Goal: Task Accomplishment & Management: Complete application form

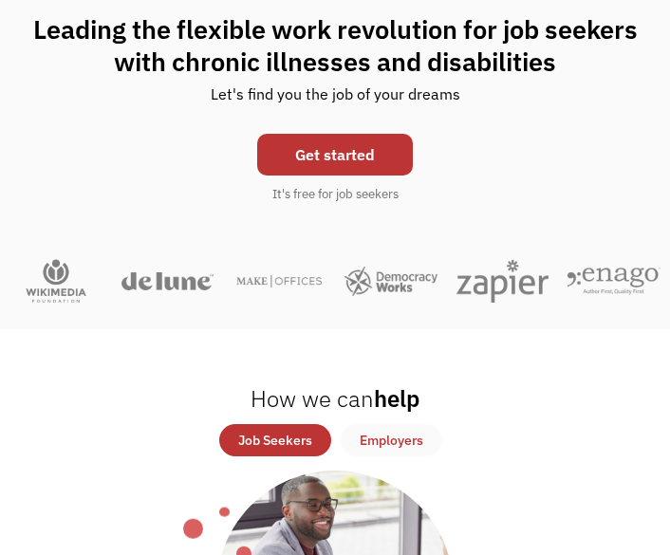
scroll to position [103, 0]
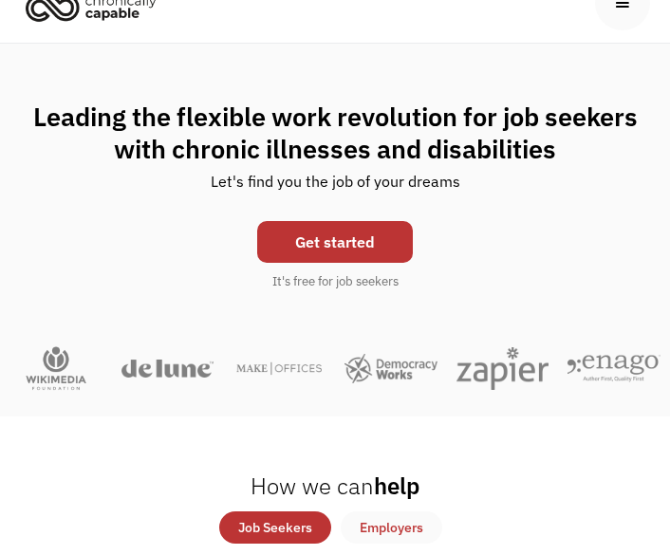
click at [353, 234] on link "Get started" at bounding box center [335, 242] width 156 height 42
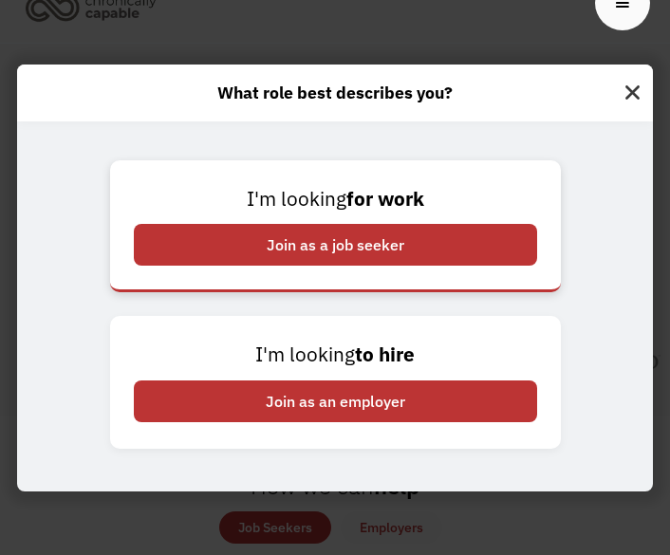
click at [374, 242] on div "Join as a job seeker" at bounding box center [335, 245] width 403 height 42
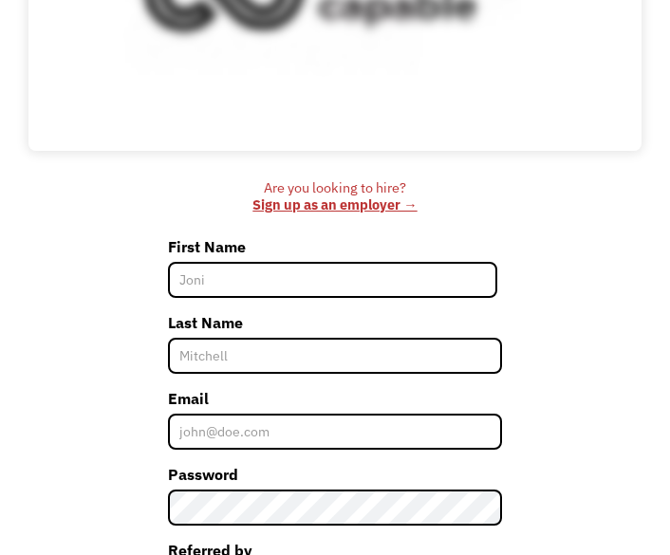
scroll to position [409, 0]
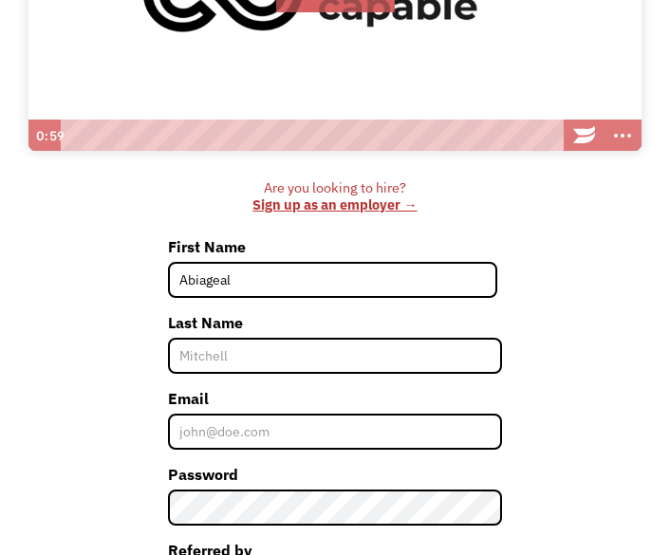
click at [250, 278] on input "Abiageal" at bounding box center [333, 280] width 330 height 36
type input "Abiageal"
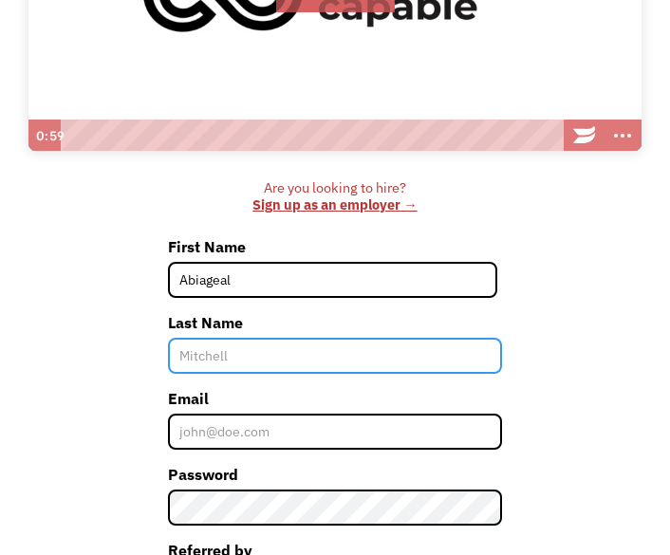
click at [250, 358] on input "Last Name" at bounding box center [335, 356] width 335 height 36
type input "[PERSON_NAME]"
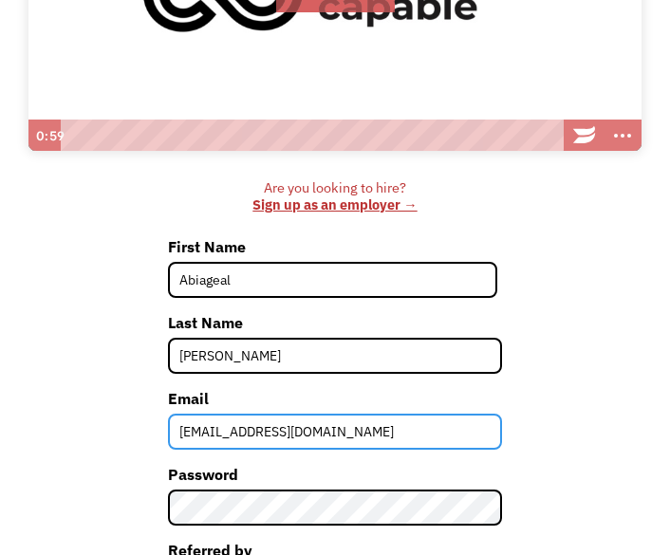
type input "[EMAIL_ADDRESS][DOMAIN_NAME]"
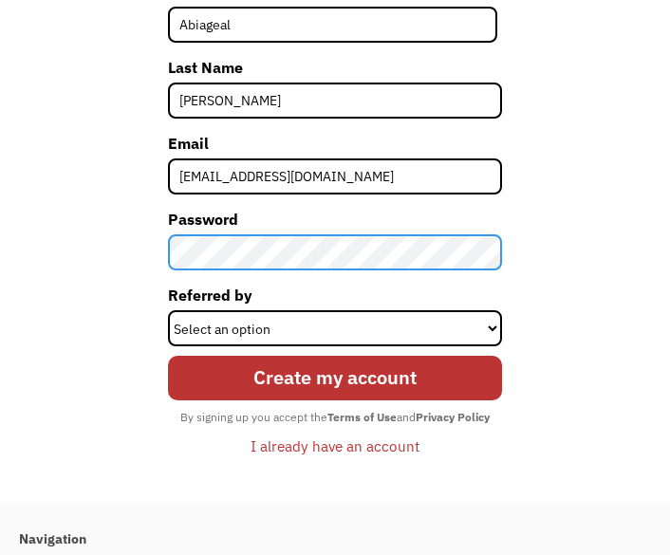
scroll to position [698, 0]
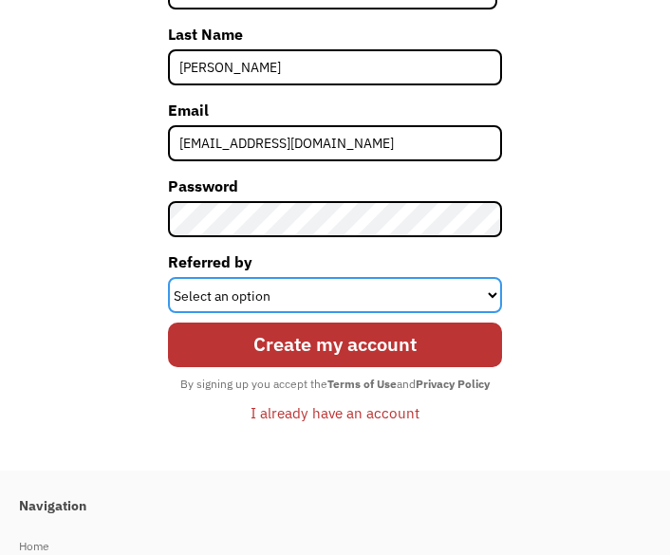
select select "Search Engine"
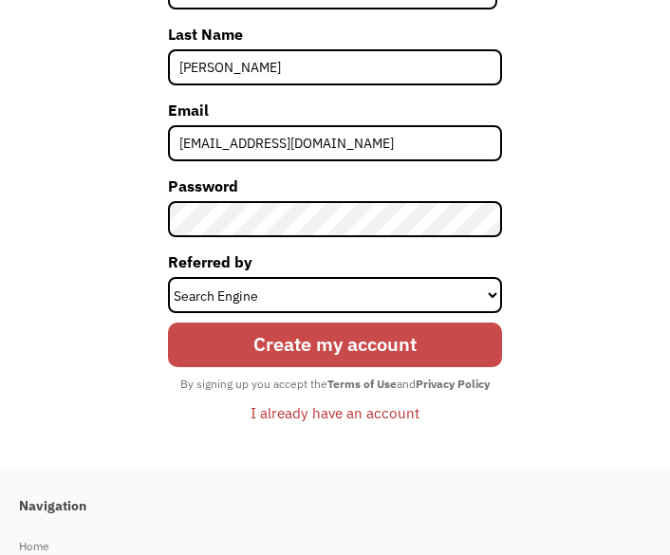
click at [268, 337] on input "Create my account" at bounding box center [335, 345] width 335 height 45
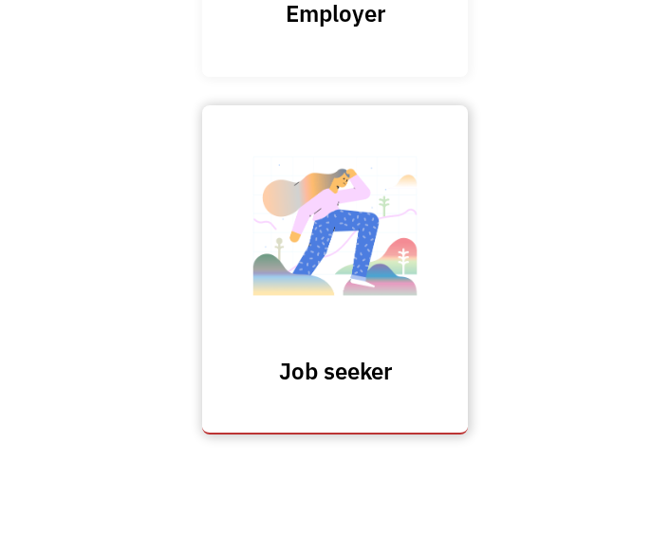
scroll to position [475, 0]
click at [316, 291] on img at bounding box center [335, 235] width 190 height 185
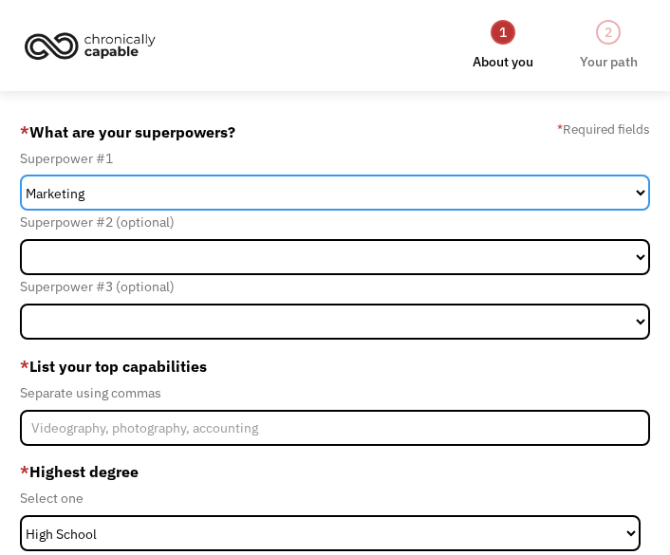
select select "Technology"
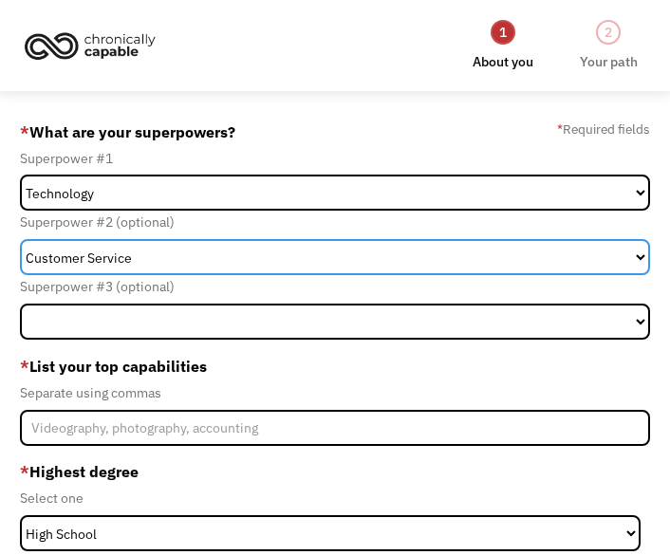
select select "Communications & Public Relations"
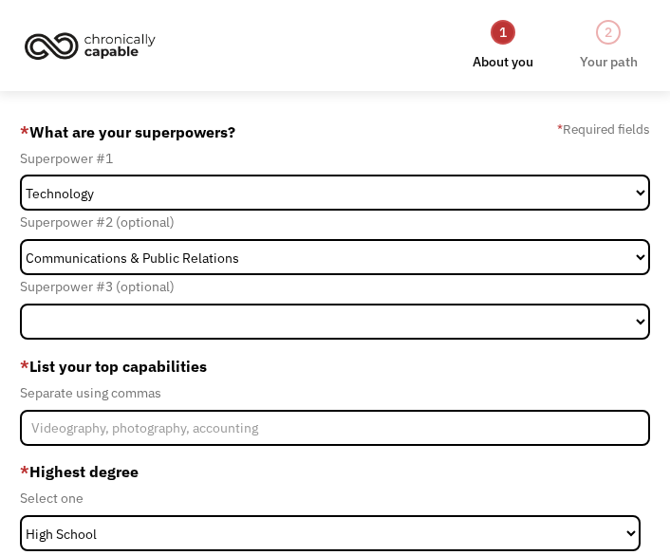
click at [99, 288] on div "Superpower #3 (optional)" at bounding box center [335, 286] width 630 height 23
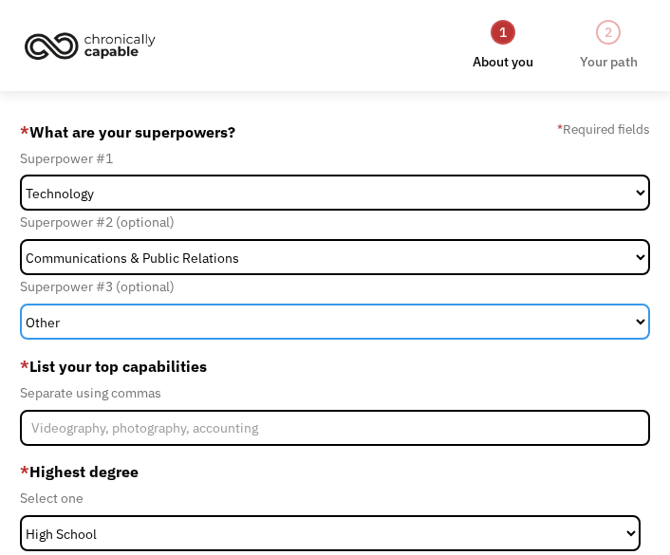
select select "Science & Education"
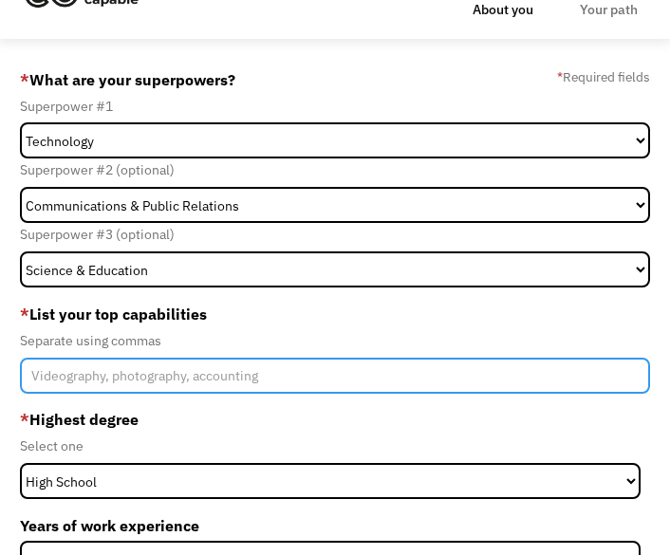
click at [144, 382] on input "Member-Create-Step1" at bounding box center [335, 376] width 630 height 36
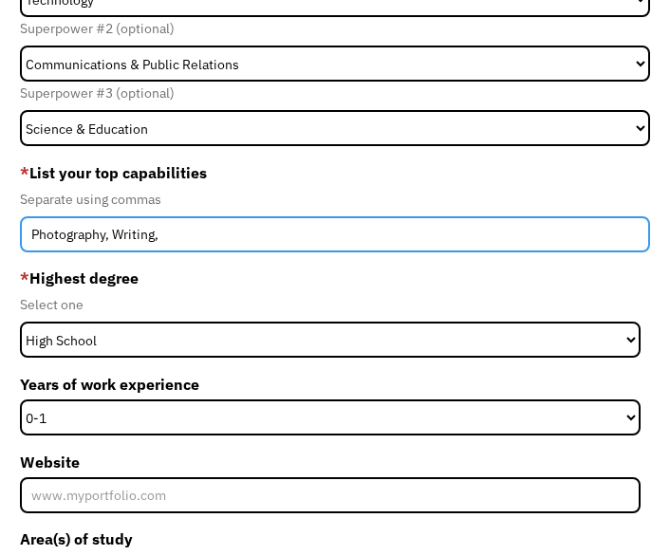
scroll to position [231, 0]
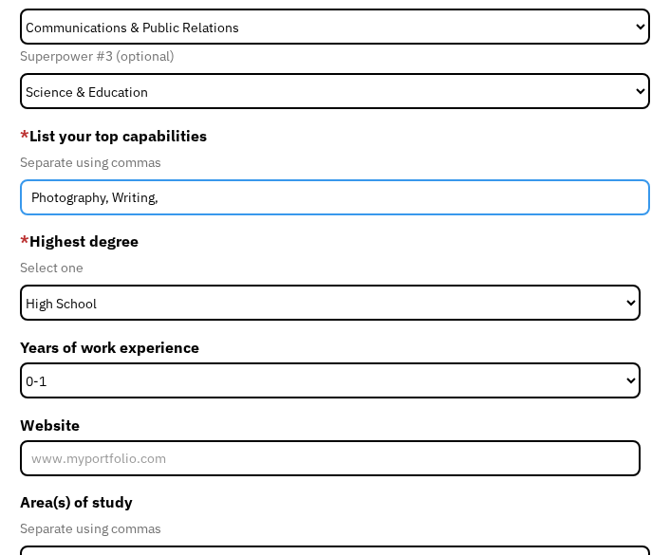
type input "Photography, Writing,"
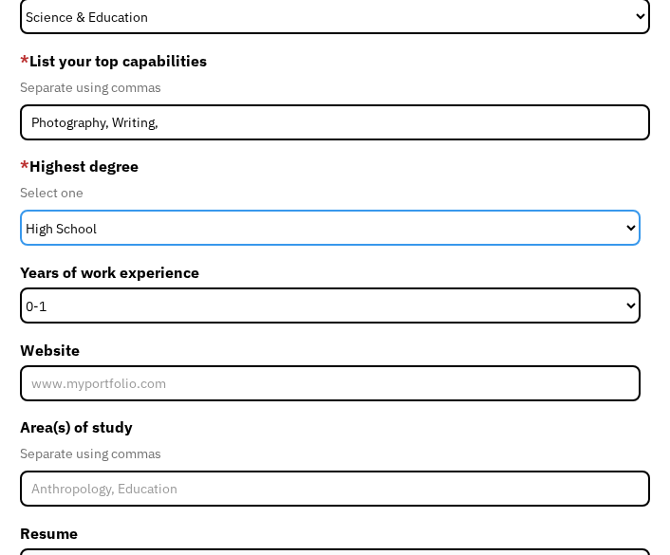
scroll to position [315, 0]
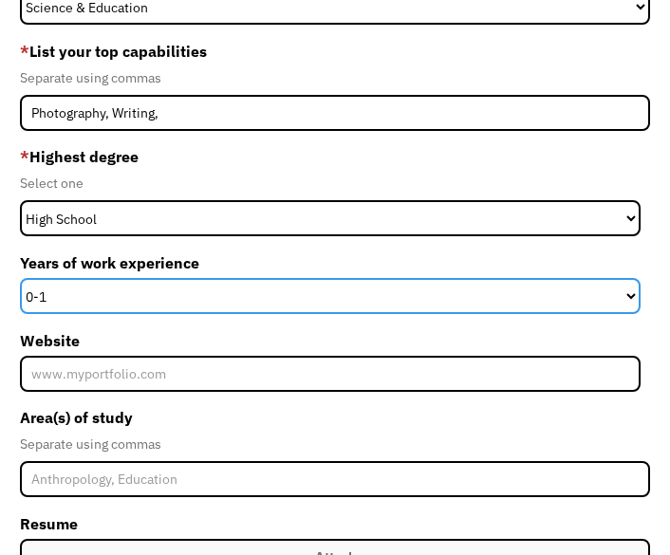
select select "2-4"
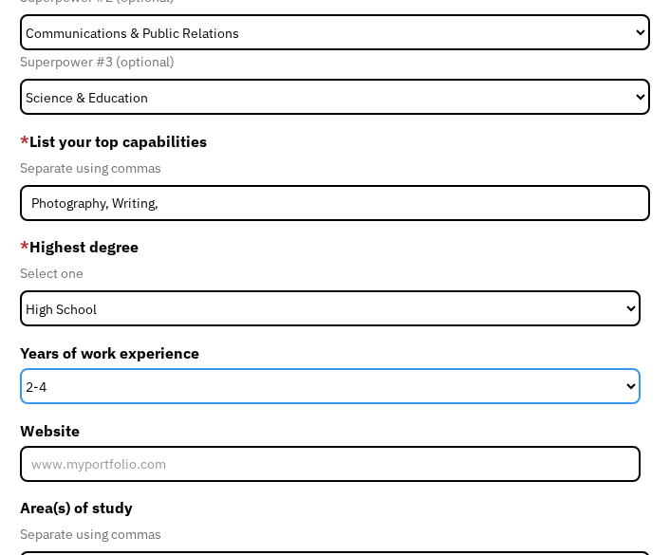
scroll to position [176, 0]
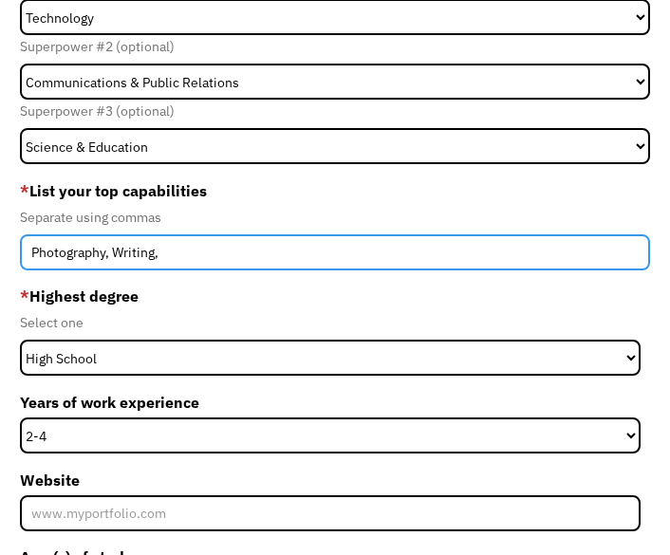
click at [210, 250] on input "Photography, Writing," at bounding box center [335, 252] width 630 height 36
type input "Photography, Writing,"
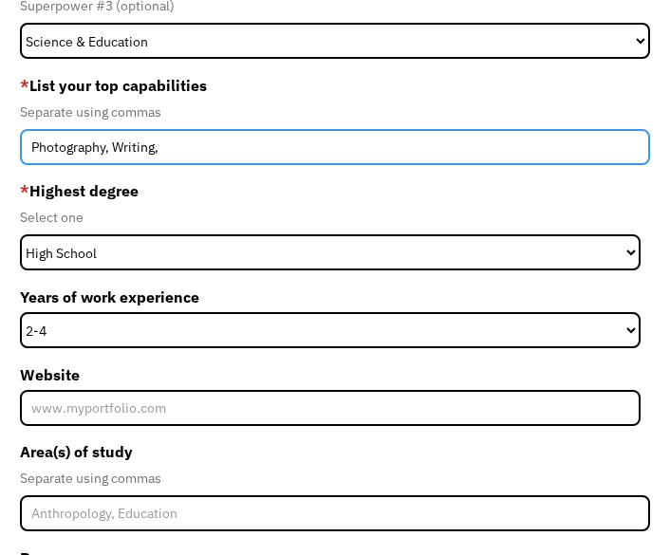
scroll to position [370, 0]
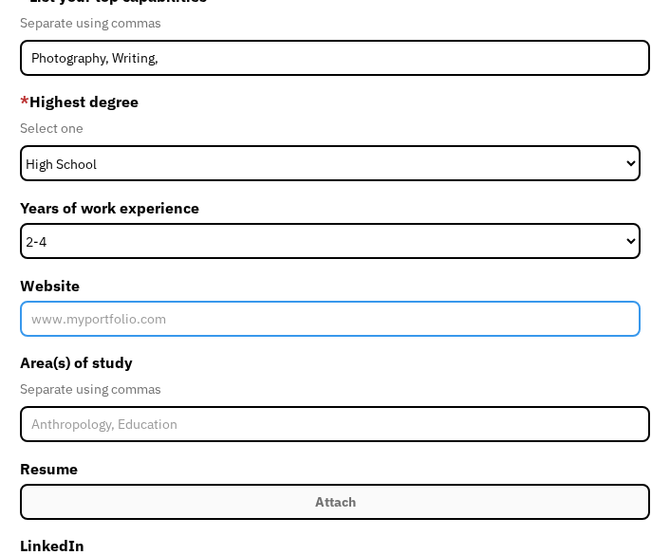
click at [119, 324] on input "Website" at bounding box center [330, 319] width 621 height 36
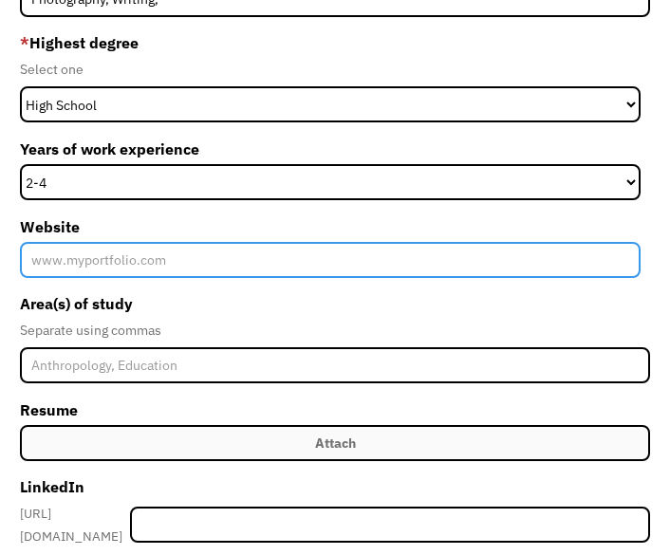
scroll to position [444, 0]
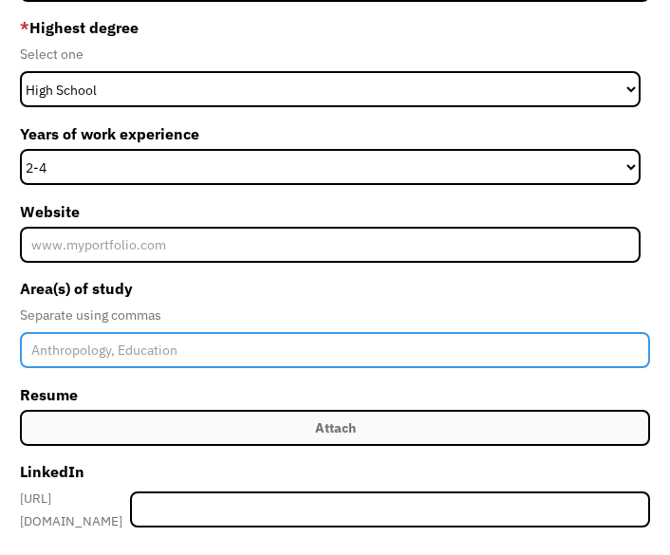
click at [111, 350] on input "Member-Create-Step1" at bounding box center [335, 350] width 630 height 36
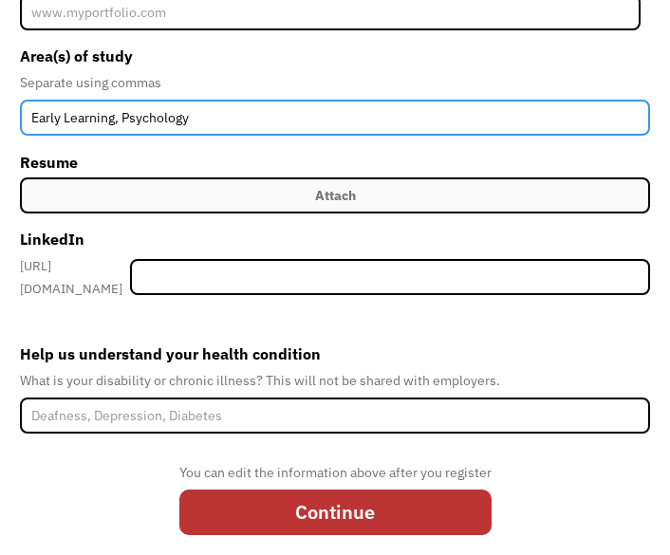
scroll to position [680, 0]
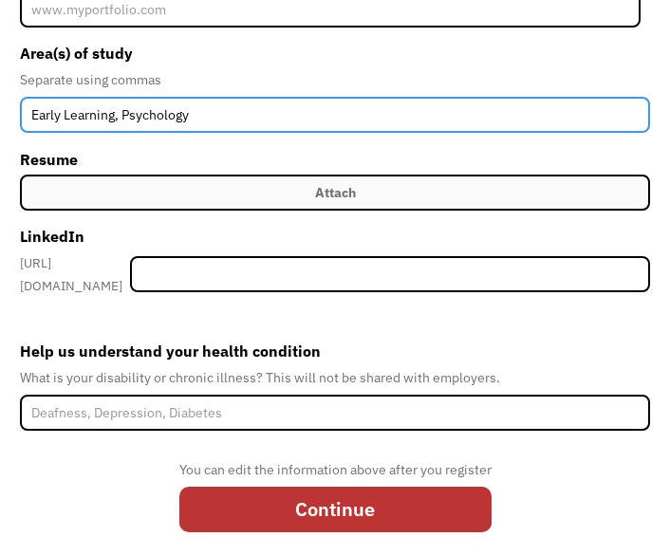
type input "Early Learning, Psychology"
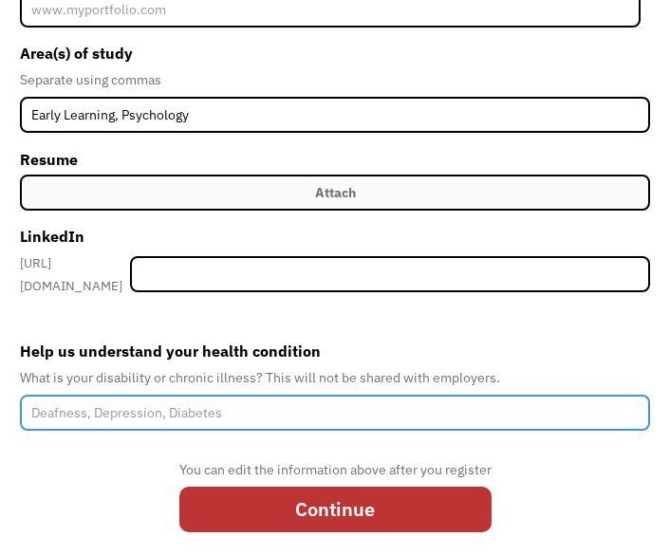
click at [220, 410] on input "Help us understand your health condition" at bounding box center [335, 413] width 630 height 36
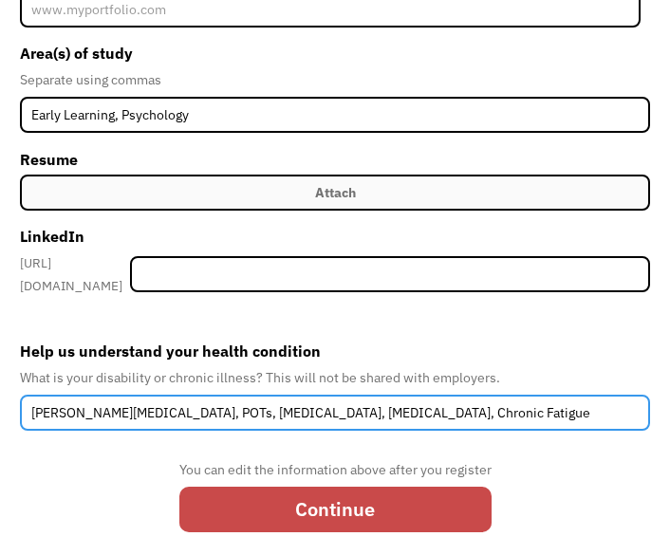
type input "Ehlers-Danlos Syndrome, POTs, Fibromyalgia, Chronic Pain, Chronic Fatigue"
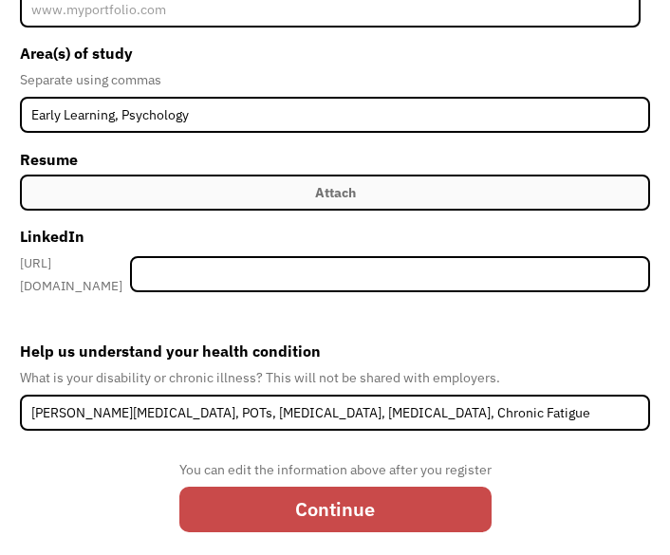
click at [205, 504] on input "Continue" at bounding box center [335, 509] width 312 height 45
type input "Please wait..."
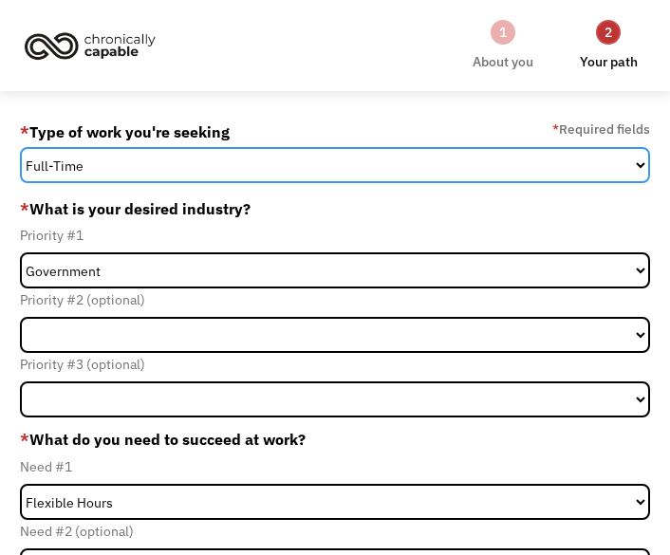
select select "part-time"
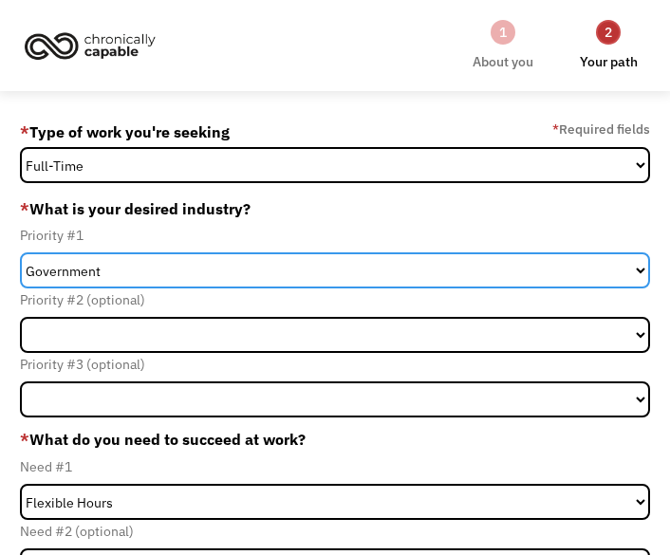
select select "Creative & Design"
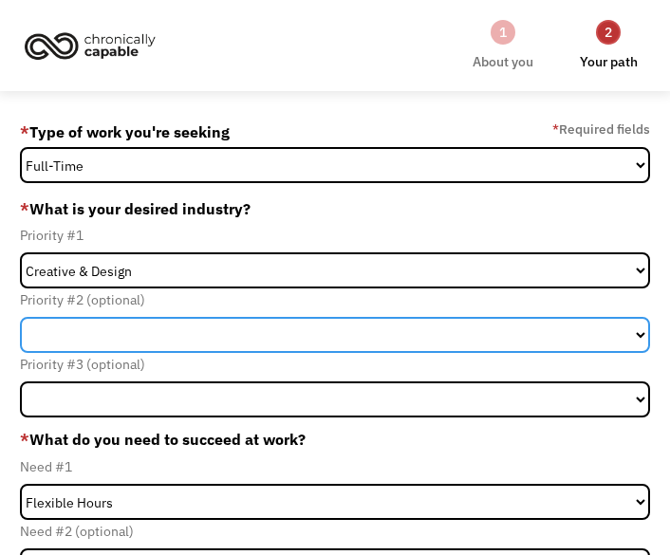
select select "Education"
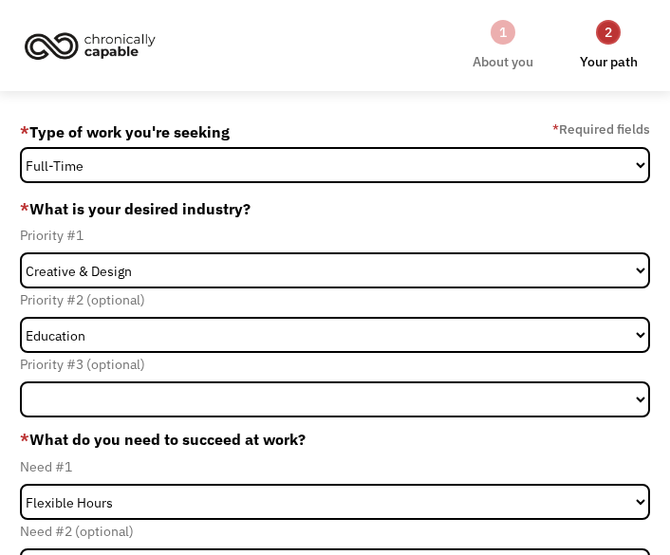
click at [118, 374] on div "Priority #3 (optional)" at bounding box center [335, 364] width 630 height 23
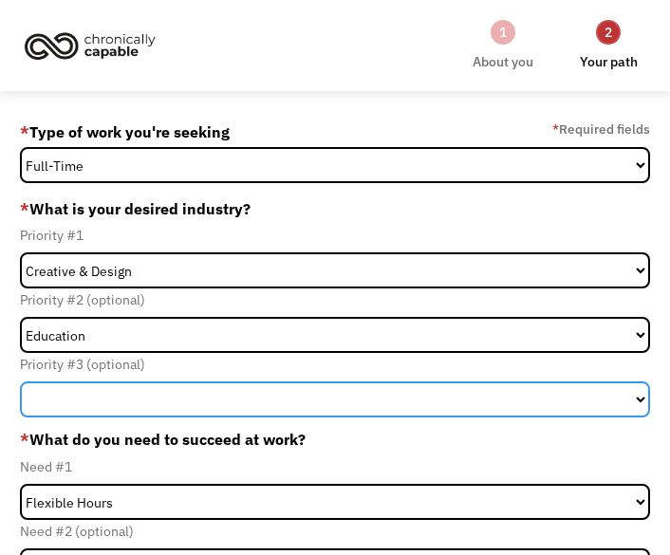
select select "Other"
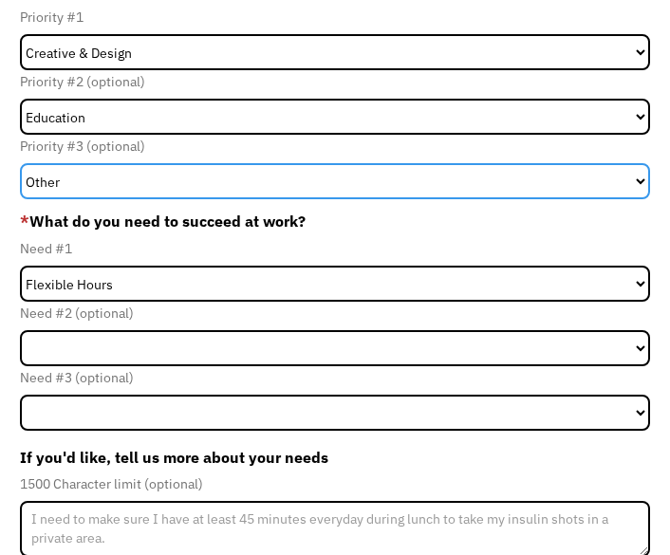
scroll to position [225, 0]
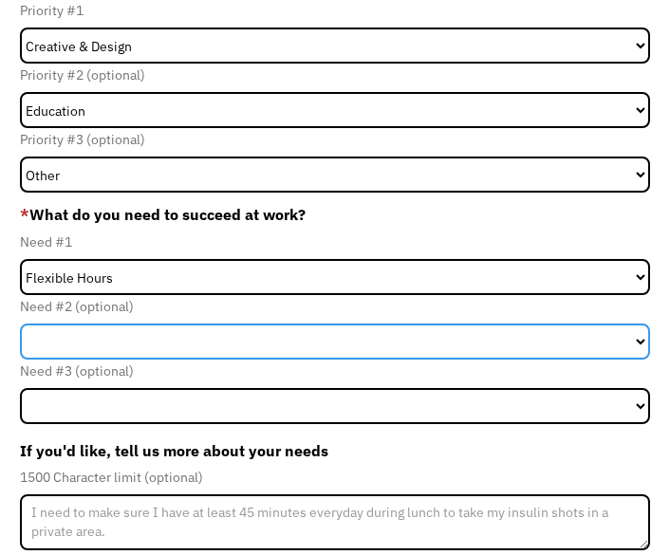
select select "Remote Work"
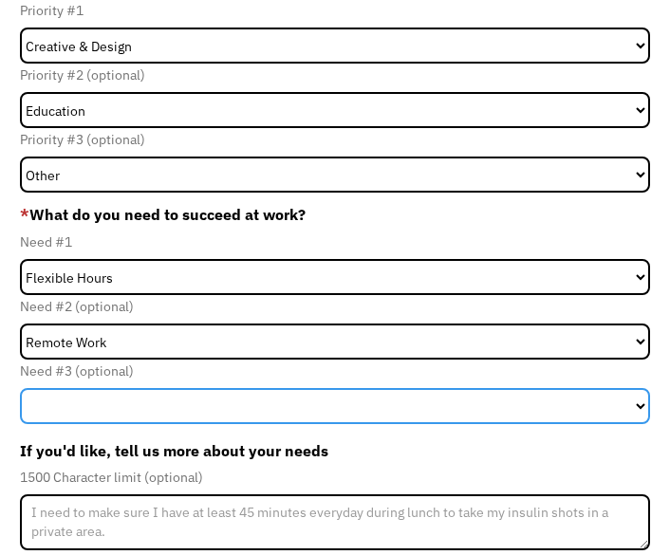
select select "On-site Accommodations"
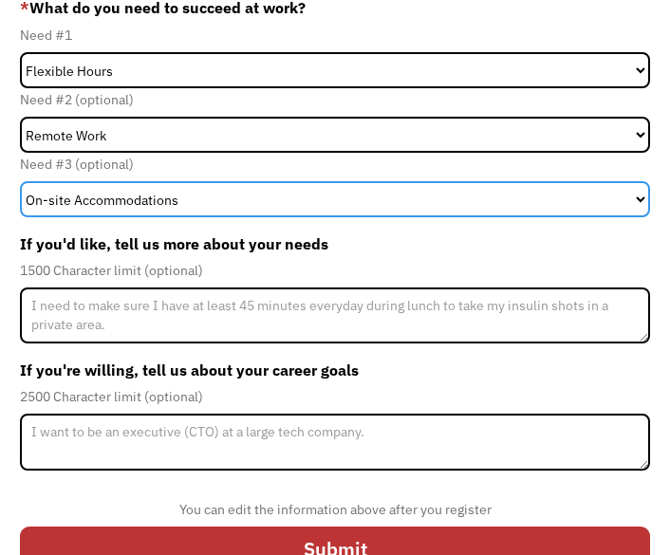
scroll to position [448, 0]
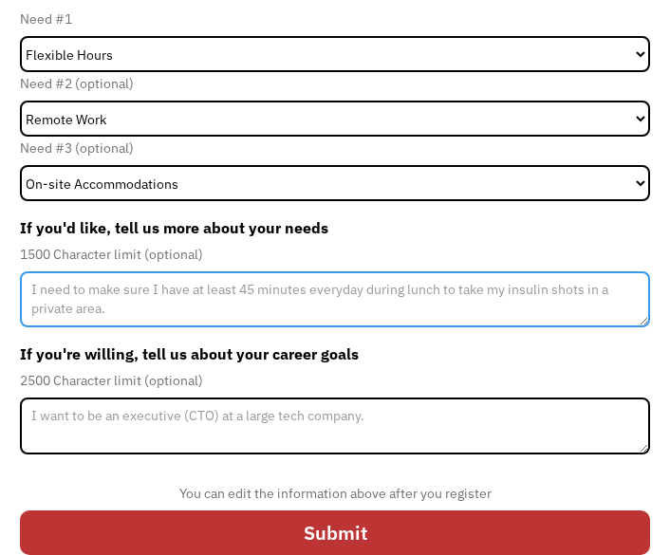
click at [140, 282] on textarea "Member-Update-Form-Step2" at bounding box center [335, 300] width 630 height 57
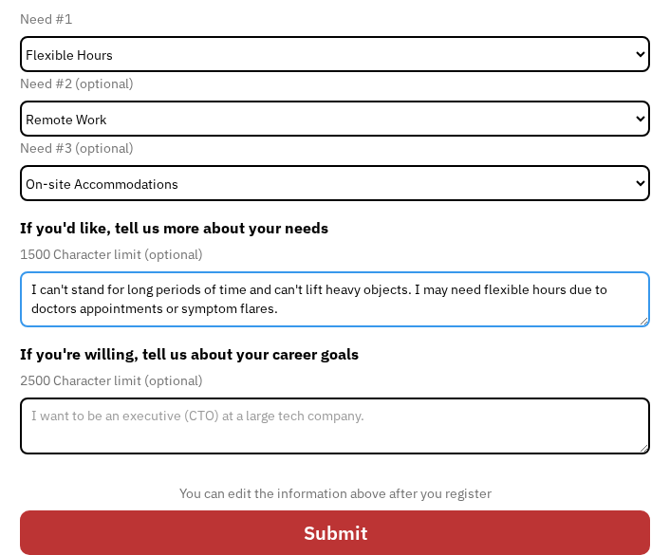
type textarea "I can't stand for long periods of time and can't lift heavy objects. I may need…"
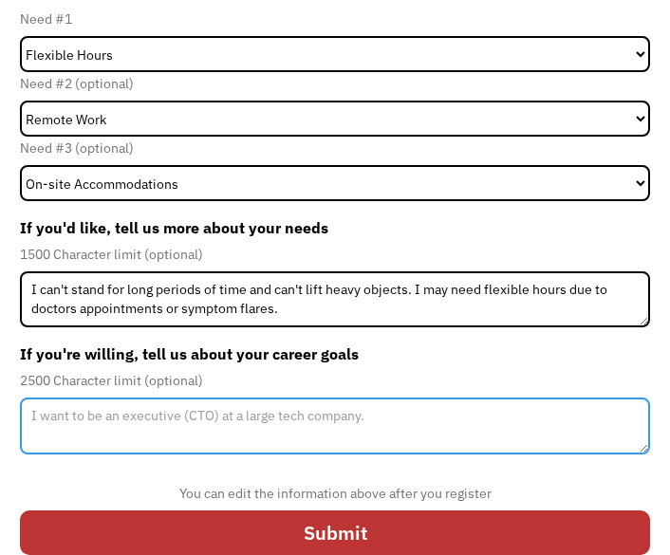
click at [170, 419] on textarea "Member-Update-Form-Step2" at bounding box center [335, 426] width 630 height 57
click at [385, 412] on textarea "I'd like to work with children, or go into child psych" at bounding box center [335, 426] width 630 height 57
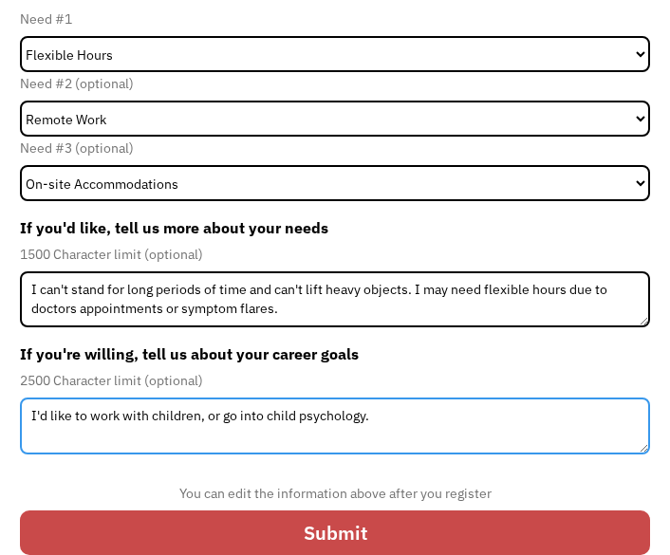
type textarea "I'd like to work with children, or go into child psychology."
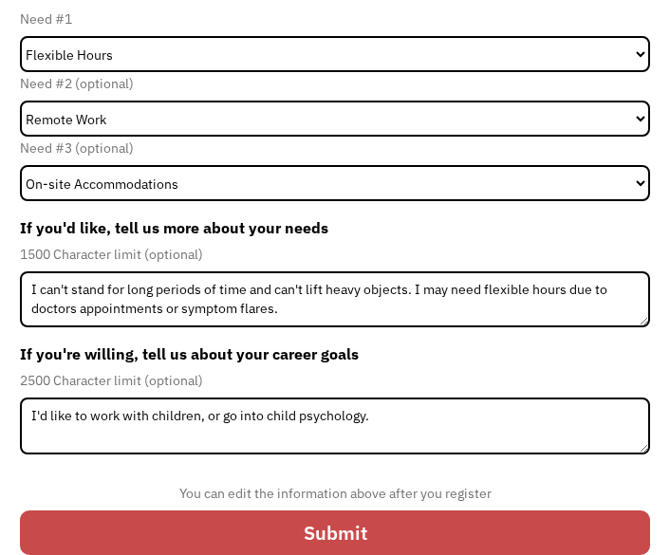
click at [404, 526] on input "Submit" at bounding box center [335, 533] width 630 height 45
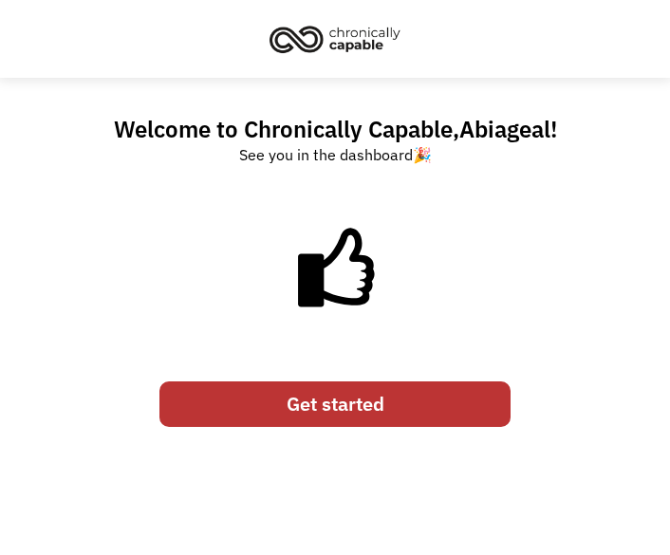
click at [332, 412] on link "Get started" at bounding box center [334, 404] width 351 height 45
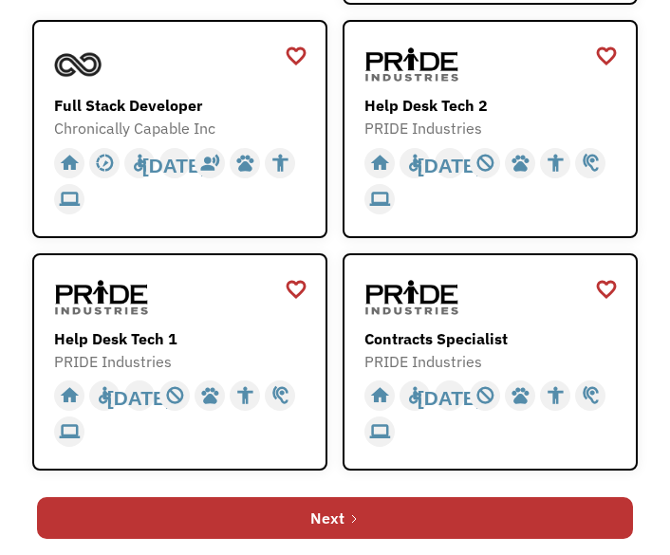
scroll to position [1172, 0]
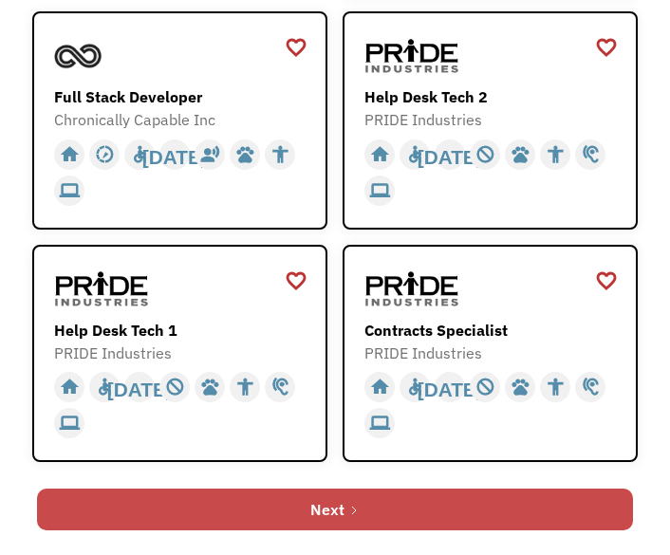
click at [353, 493] on link "Next" at bounding box center [335, 510] width 596 height 42
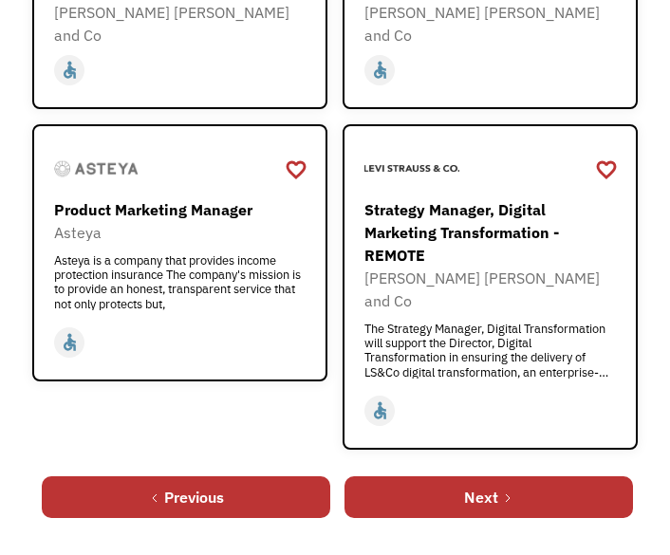
scroll to position [1322, 0]
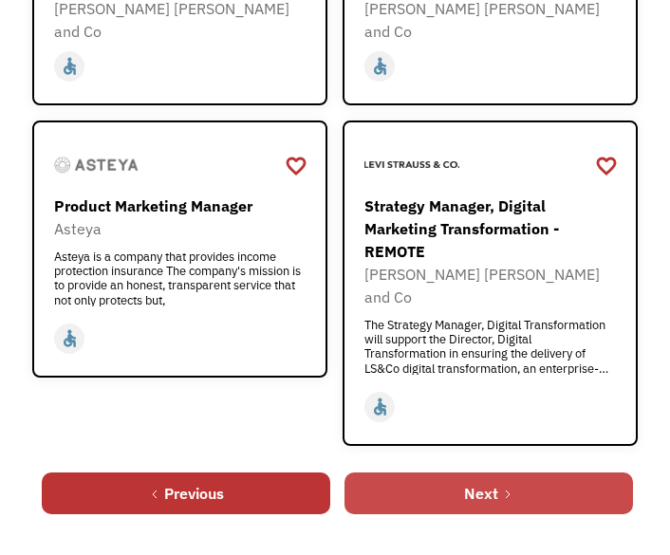
click at [404, 473] on link "Next" at bounding box center [489, 494] width 289 height 42
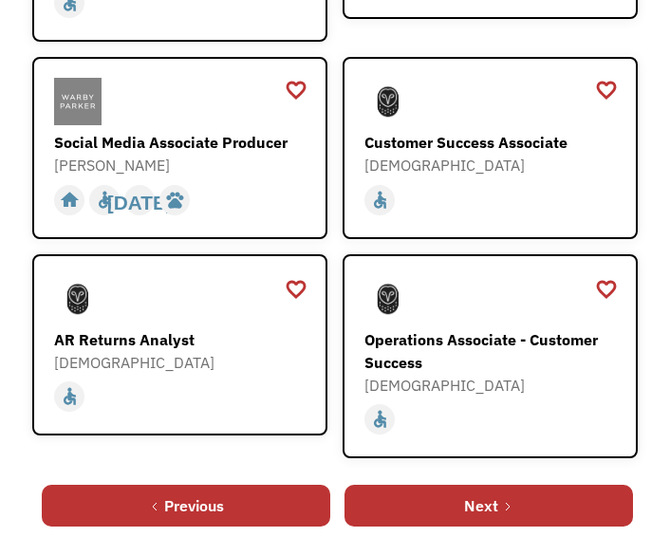
scroll to position [1172, 0]
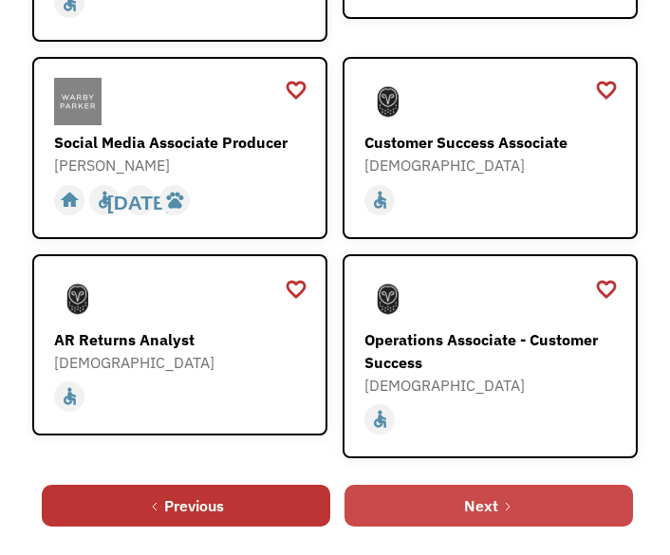
click at [492, 495] on div "Next" at bounding box center [481, 506] width 34 height 23
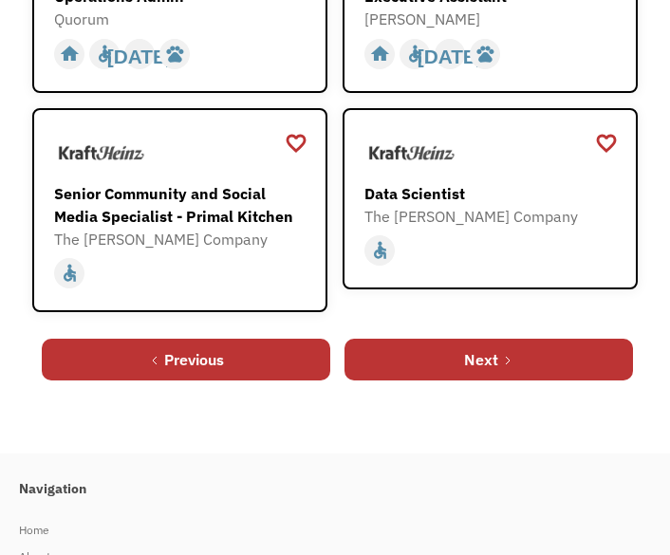
scroll to position [1221, 0]
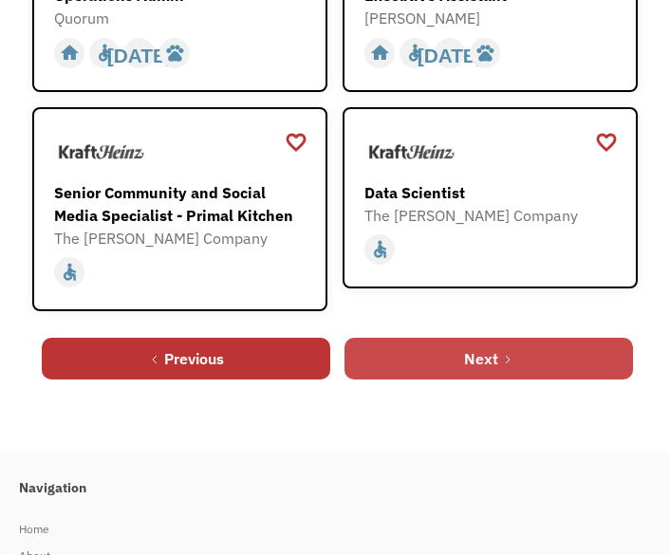
click at [396, 363] on link "Next" at bounding box center [489, 359] width 289 height 42
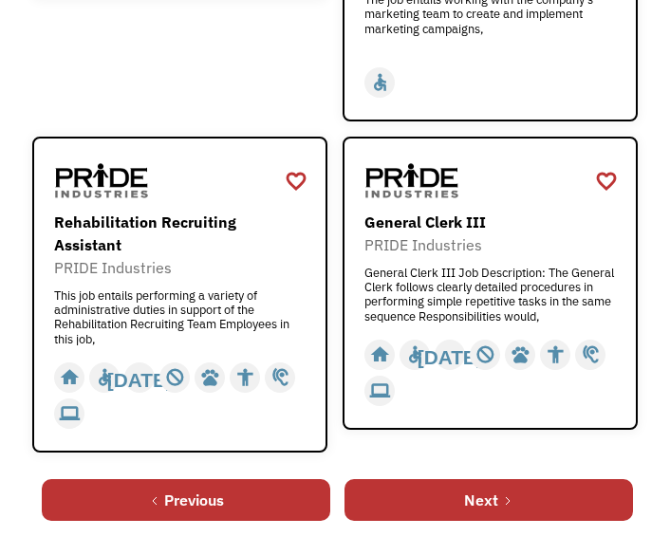
scroll to position [1452, 0]
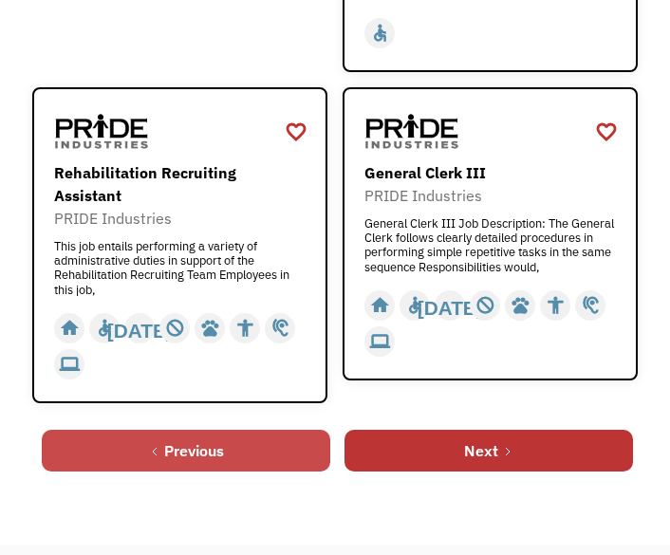
click at [238, 430] on link "Previous" at bounding box center [186, 451] width 289 height 42
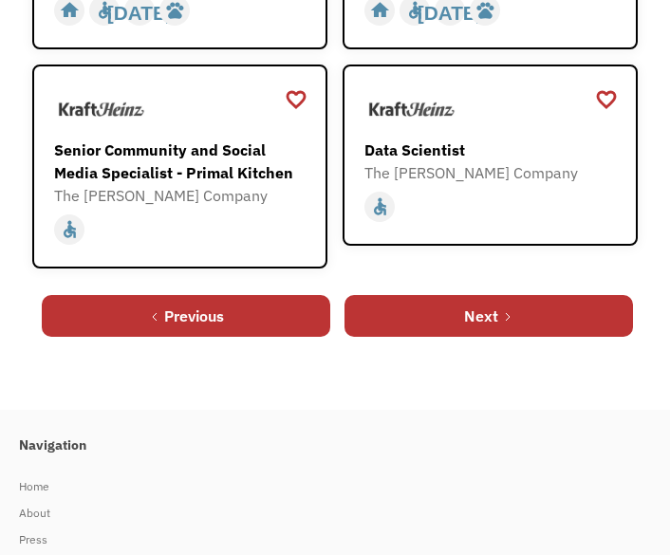
scroll to position [1265, 0]
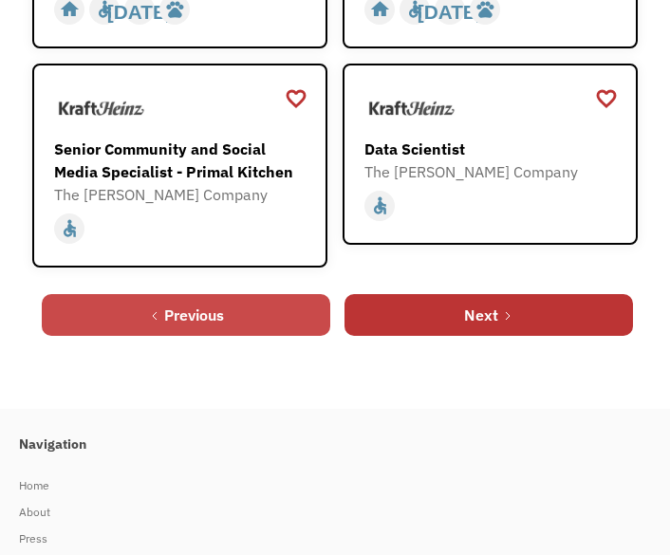
click at [241, 311] on link "Previous" at bounding box center [186, 315] width 289 height 42
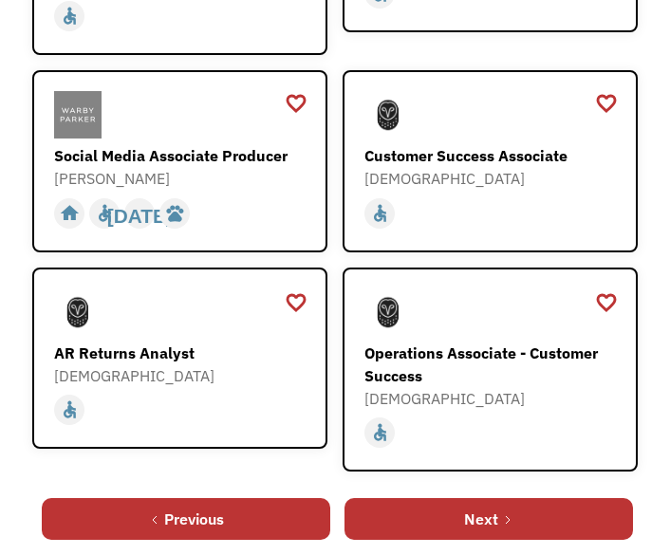
scroll to position [1162, 0]
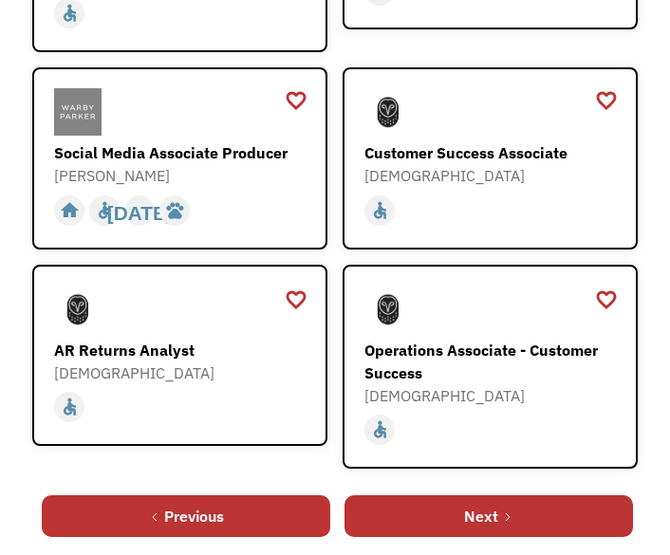
click at [218, 486] on div "Previous Next" at bounding box center [335, 516] width 606 height 61
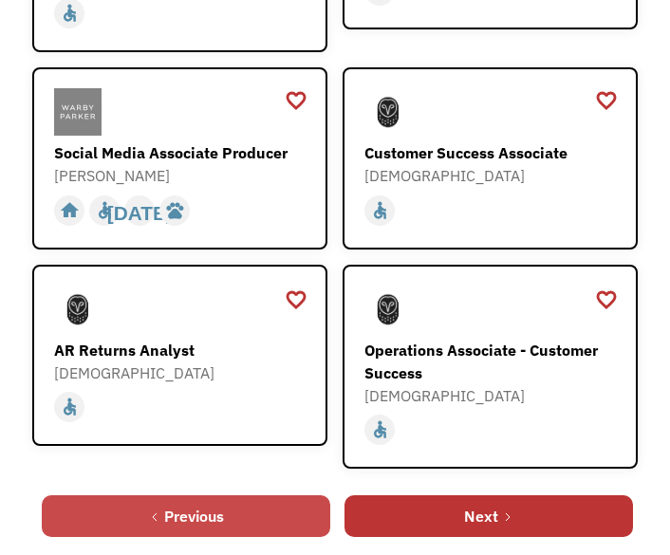
click at [221, 505] on div "Previous" at bounding box center [194, 516] width 60 height 23
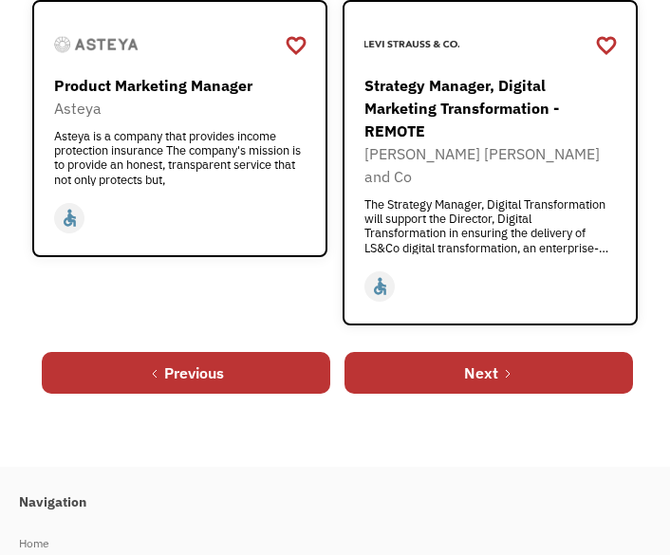
scroll to position [1444, 0]
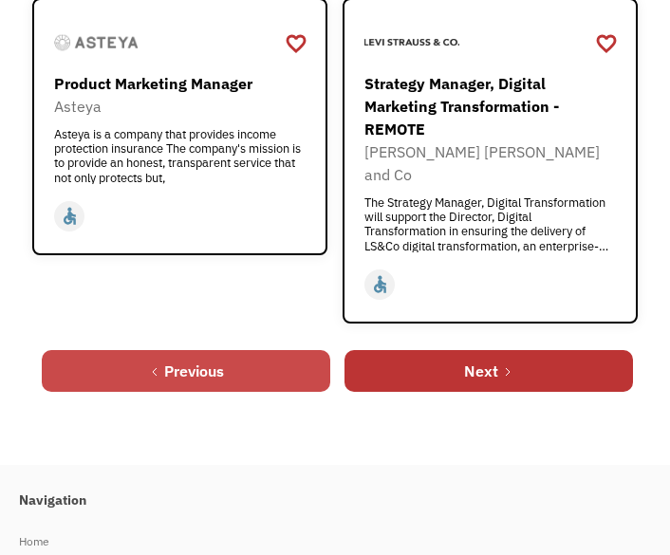
click at [288, 350] on link "Previous" at bounding box center [186, 371] width 289 height 42
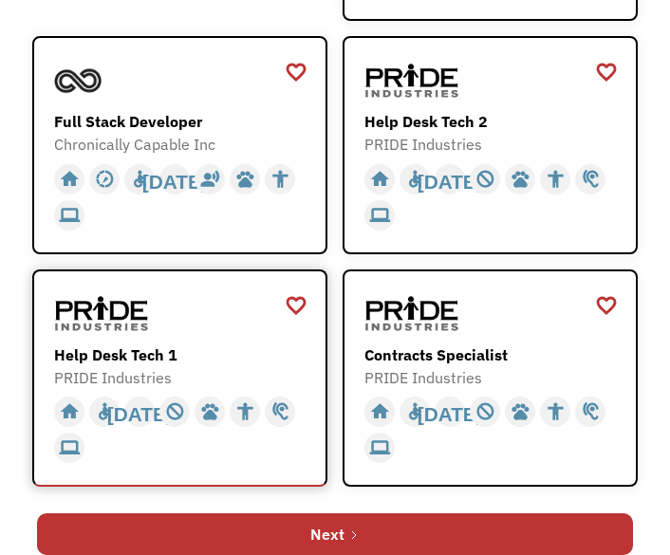
scroll to position [1145, 0]
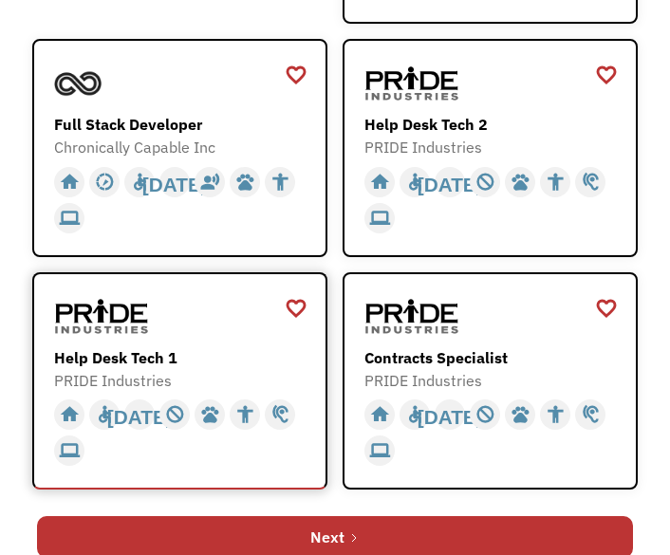
click at [133, 350] on div "Help Desk Tech 1" at bounding box center [180, 358] width 252 height 23
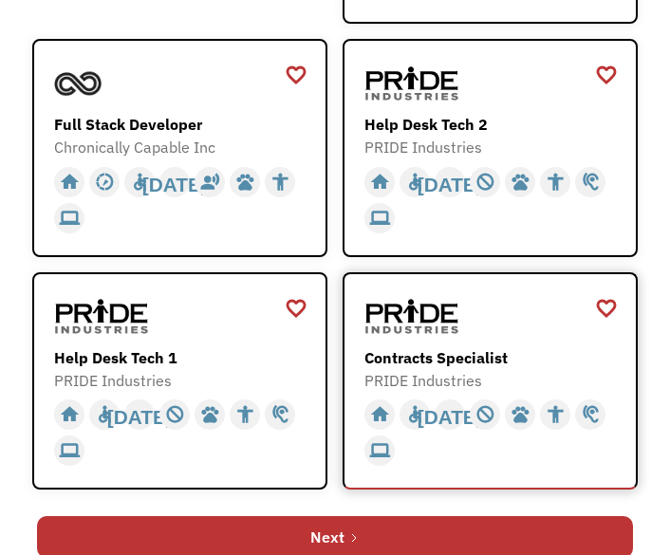
click at [453, 358] on div "Contracts Specialist" at bounding box center [491, 358] width 252 height 23
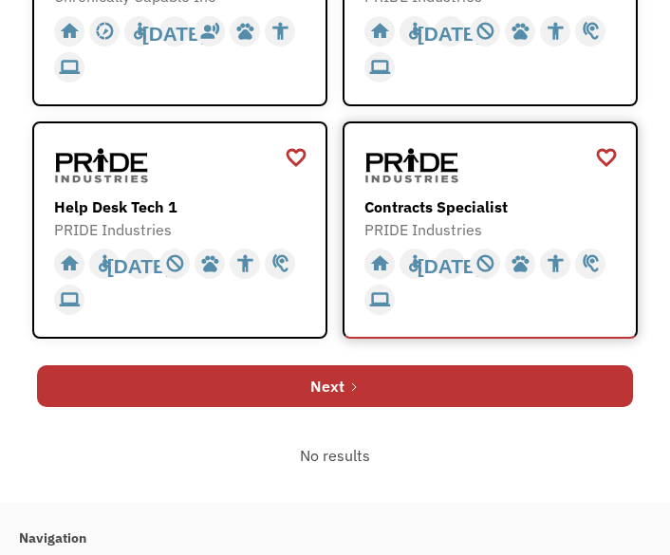
scroll to position [1415, 0]
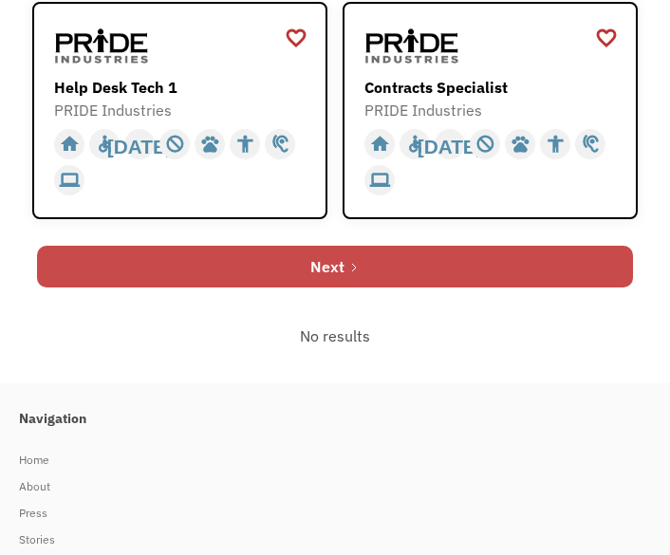
click at [539, 270] on link "Next" at bounding box center [335, 267] width 596 height 42
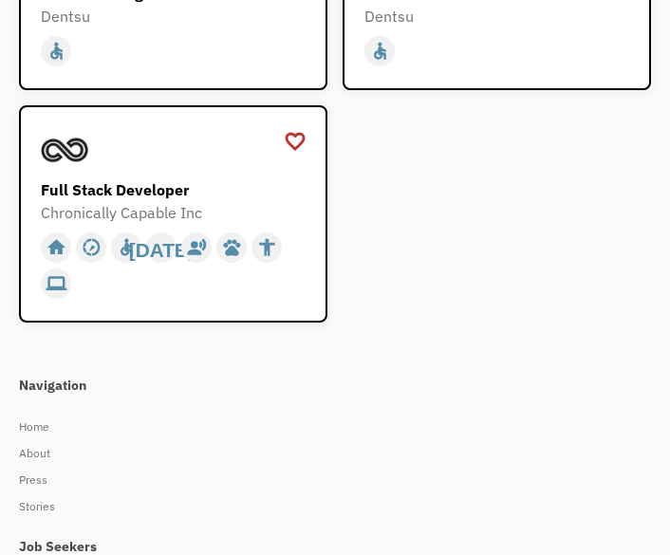
scroll to position [1801, 0]
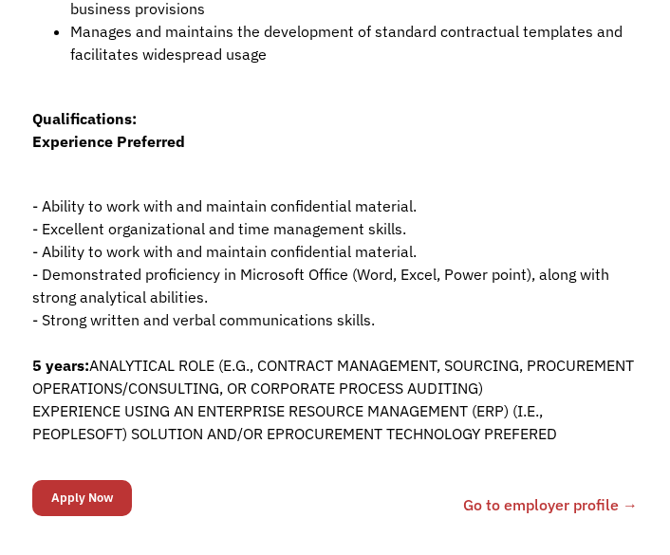
scroll to position [972, 0]
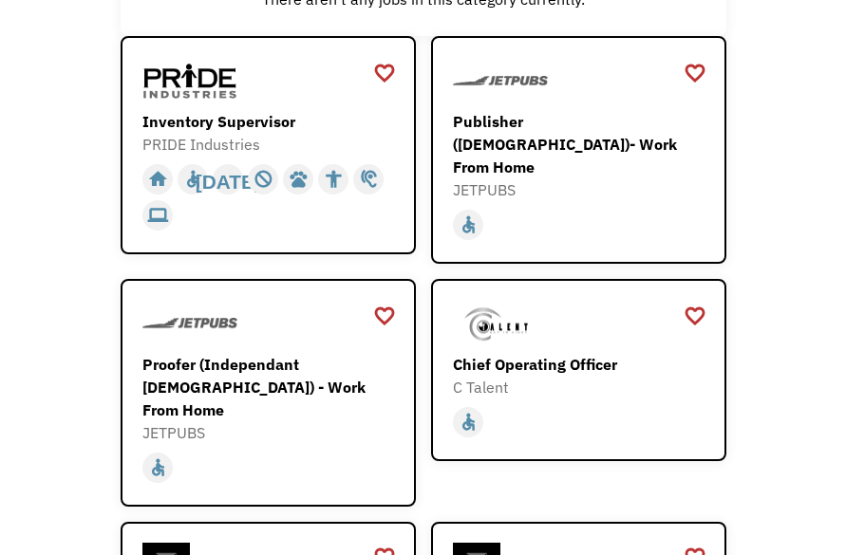
scroll to position [260, 0]
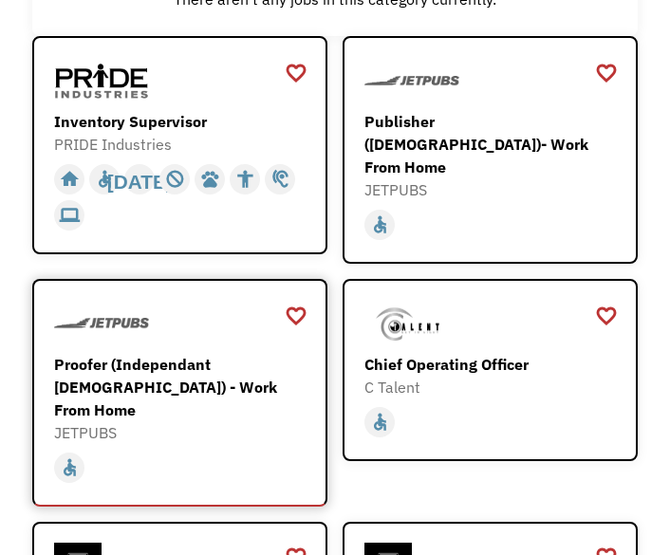
click at [169, 360] on div "Proofer (Independant [DEMOGRAPHIC_DATA]) - Work From Home" at bounding box center [180, 387] width 252 height 68
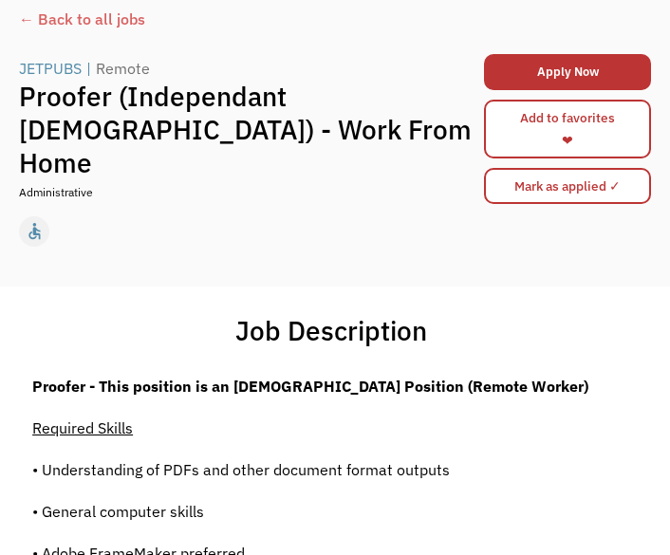
scroll to position [88, 0]
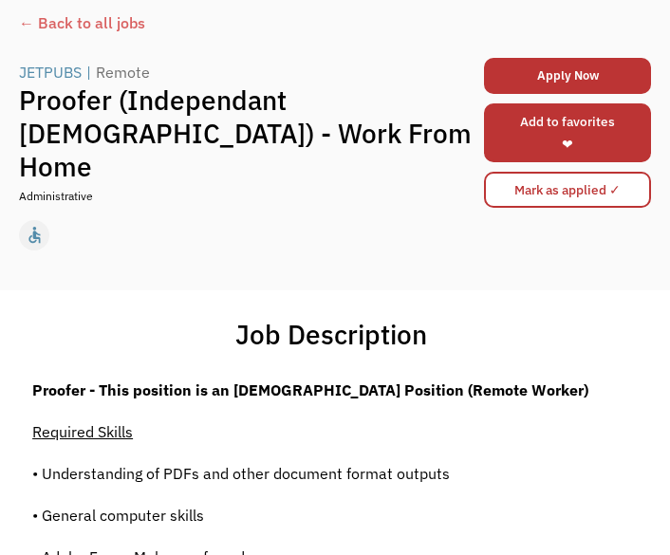
click at [597, 113] on link "Add to favorites ❤" at bounding box center [567, 132] width 167 height 59
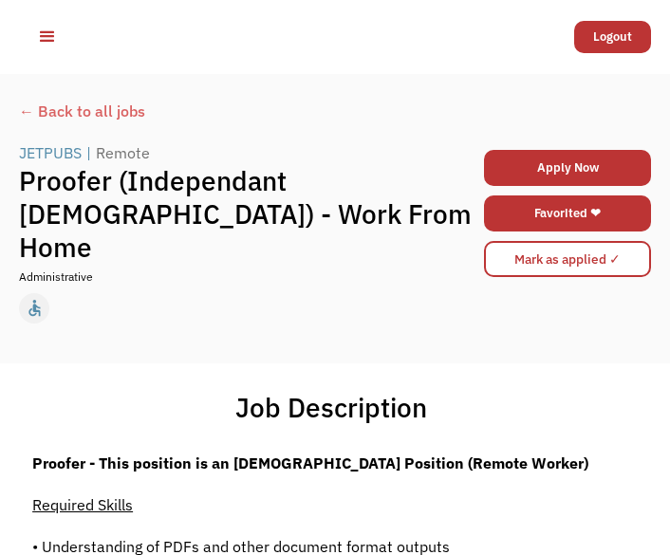
scroll to position [0, 0]
click at [84, 100] on div "← Back to all jobs" at bounding box center [335, 121] width 632 height 42
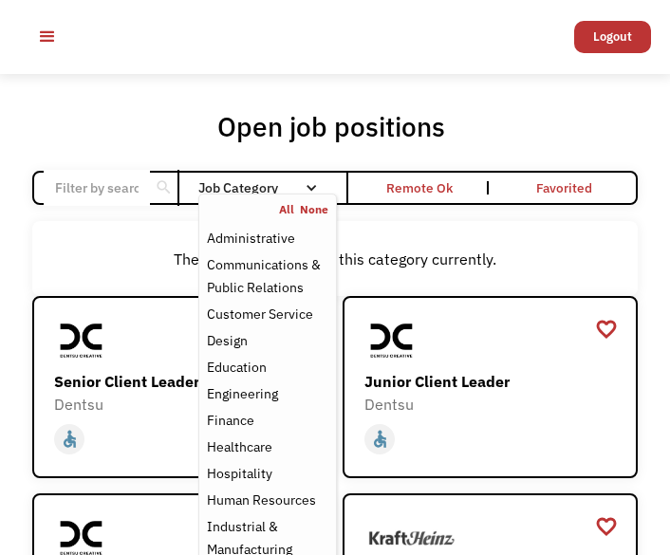
click at [269, 178] on div "Job Category" at bounding box center [267, 188] width 139 height 30
click at [295, 195] on nav "All None Administrative Communications & Public Relations Customer Service Desi…" at bounding box center [267, 514] width 139 height 640
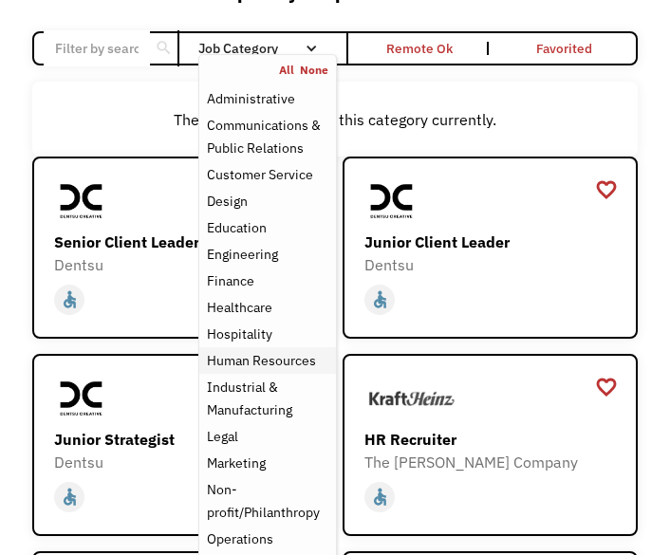
scroll to position [136, 0]
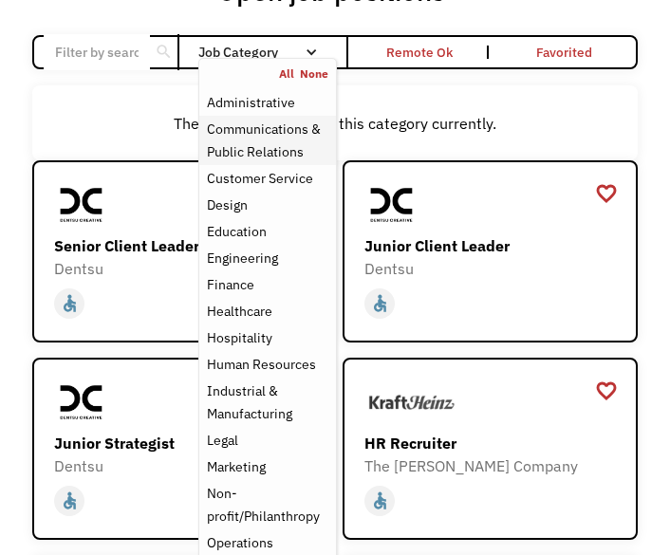
click at [277, 141] on div "Communications & Public Relations" at bounding box center [268, 141] width 122 height 46
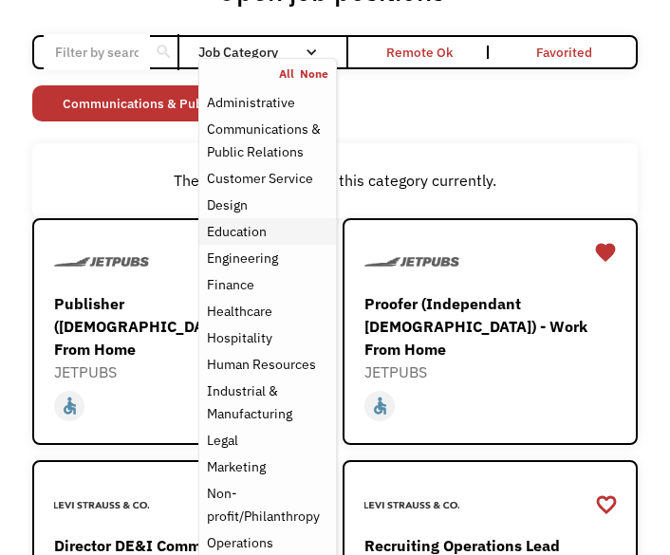
click at [253, 232] on div "Education" at bounding box center [237, 231] width 60 height 23
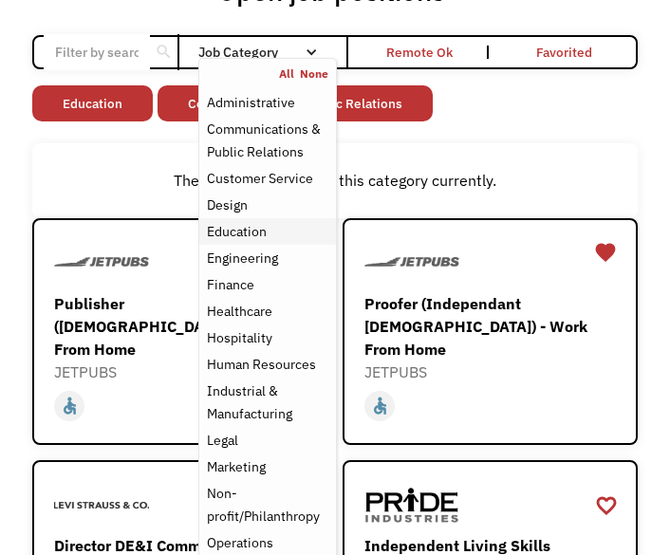
click at [220, 236] on div "Education" at bounding box center [237, 231] width 60 height 23
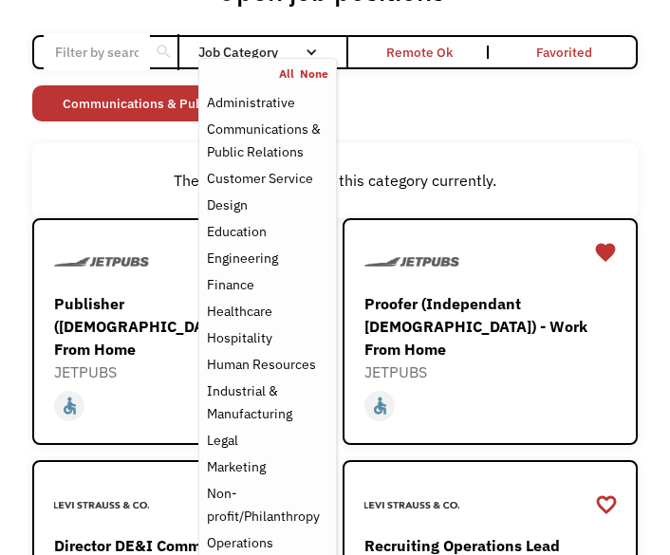
click at [232, 46] on div "Job Category" at bounding box center [267, 52] width 139 height 13
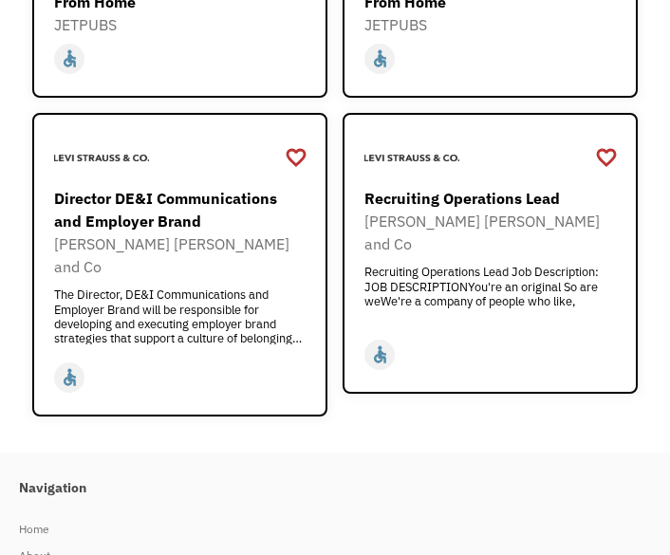
scroll to position [422, 0]
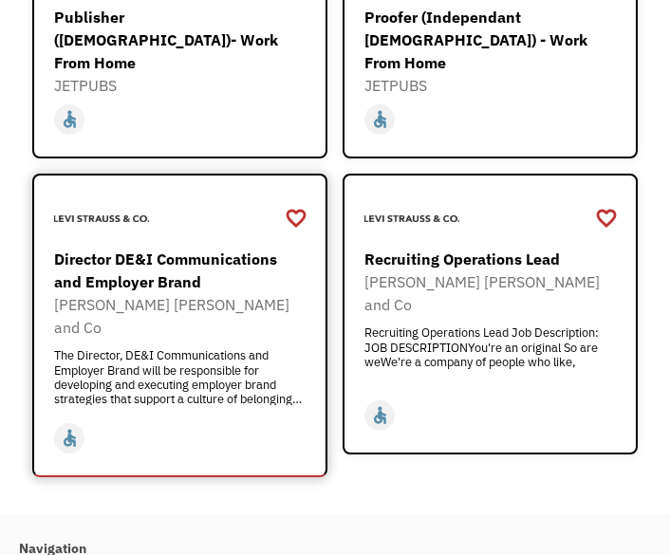
click at [150, 248] on div "Director DE&I Communications and Employer Brand" at bounding box center [180, 271] width 252 height 46
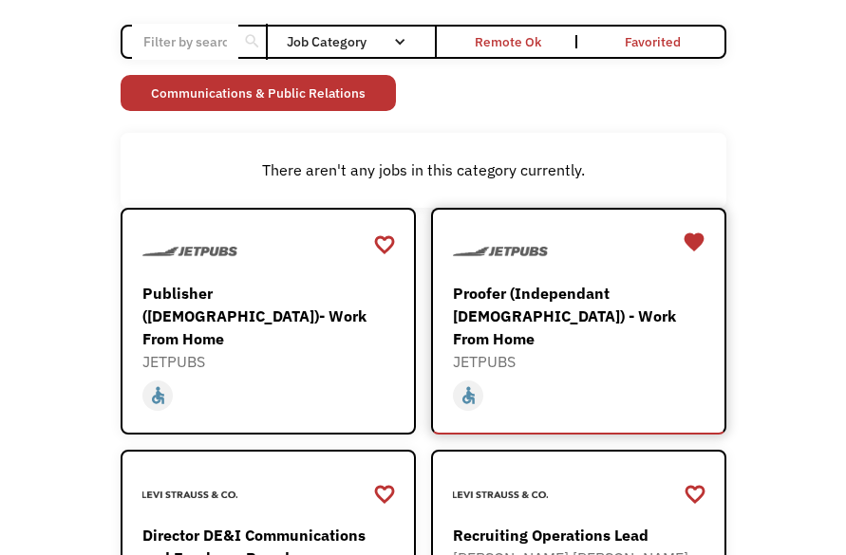
scroll to position [143, 0]
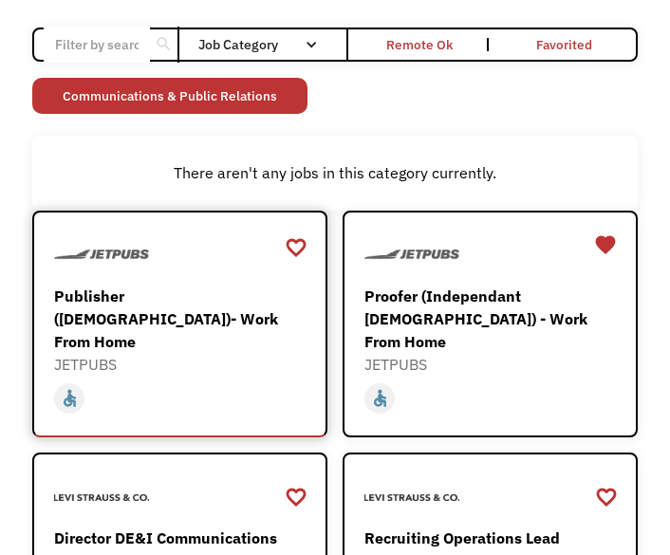
click at [160, 308] on div "Publisher ([DEMOGRAPHIC_DATA])- Work From Home" at bounding box center [180, 319] width 252 height 68
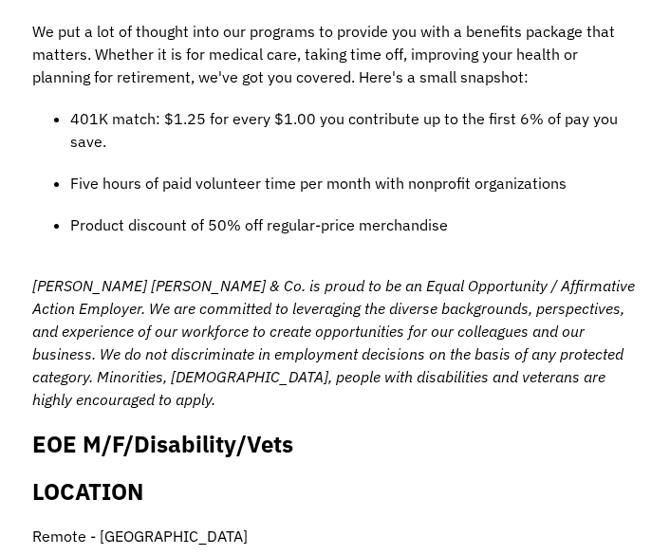
scroll to position [2504, 0]
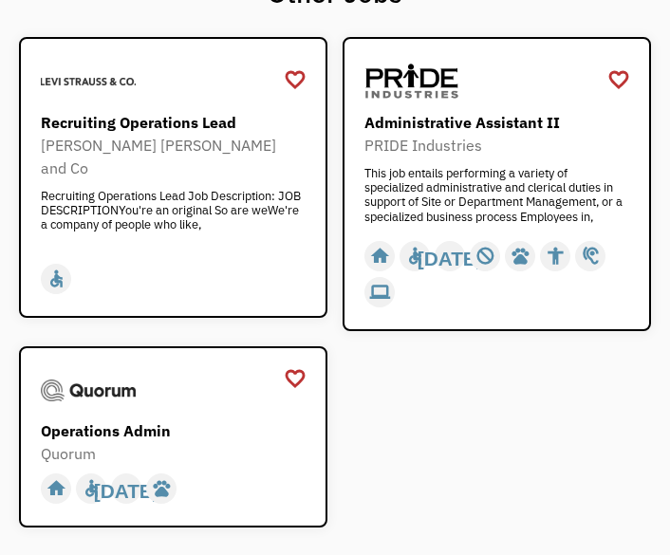
scroll to position [2050, 0]
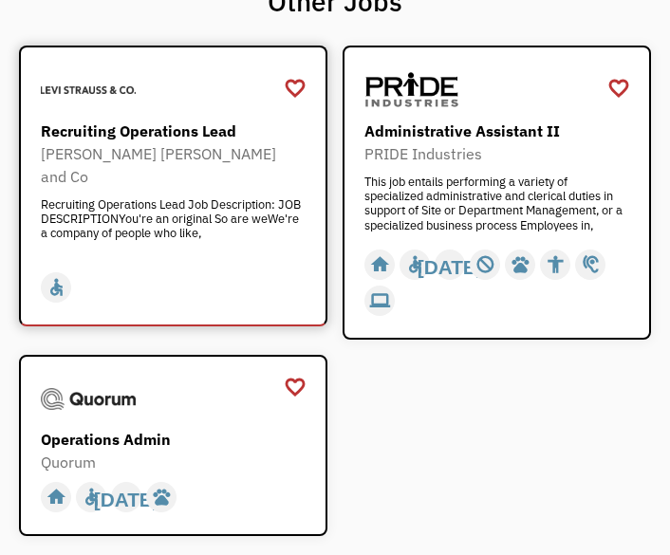
click at [208, 127] on div "Recruiting Operations Lead" at bounding box center [173, 131] width 265 height 23
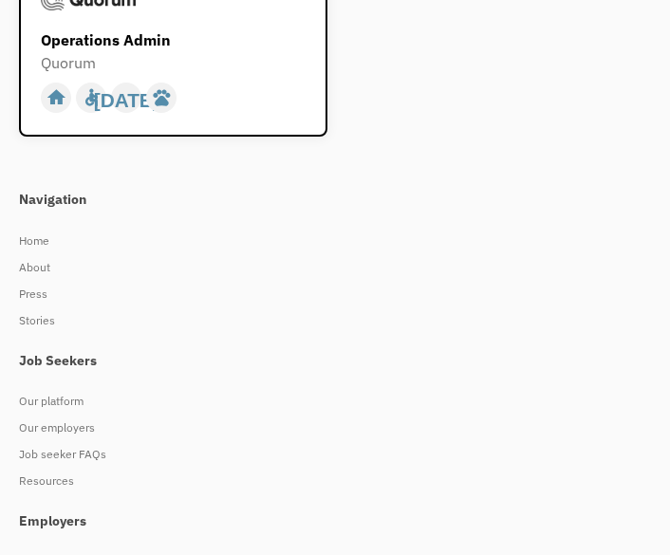
scroll to position [2333, 0]
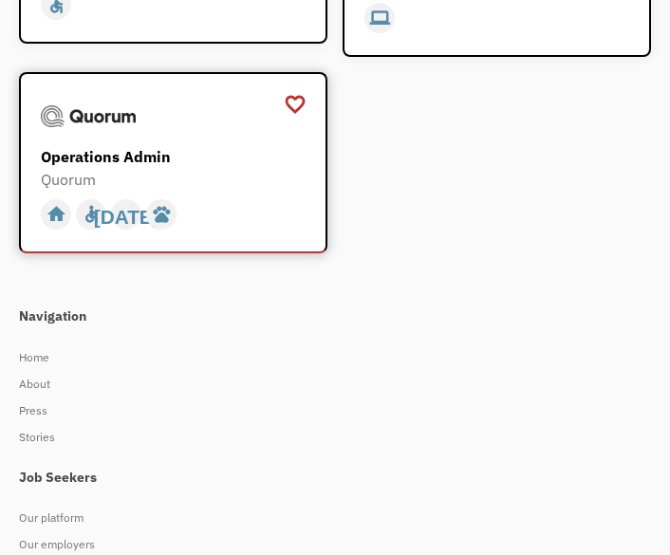
click at [141, 162] on div "Operations Admin" at bounding box center [173, 156] width 265 height 23
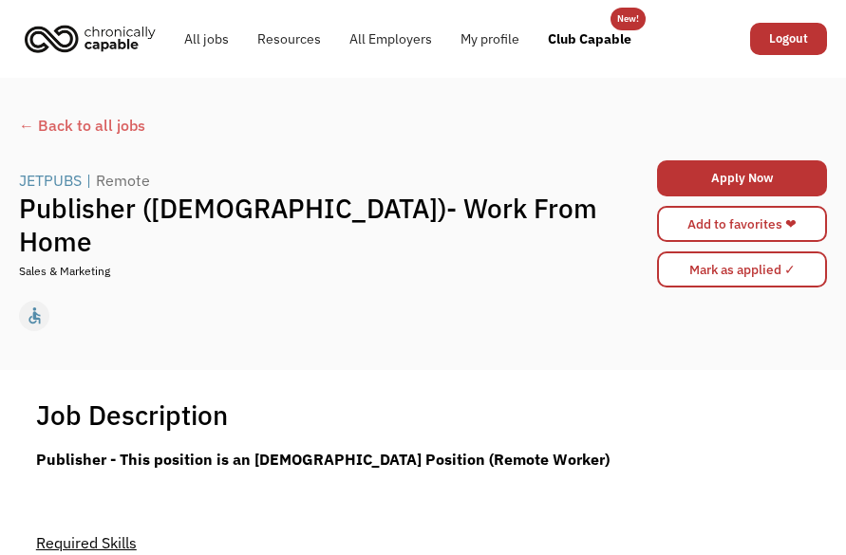
scroll to position [0, 0]
click at [88, 122] on div "← Back to all jobs" at bounding box center [423, 135] width 808 height 42
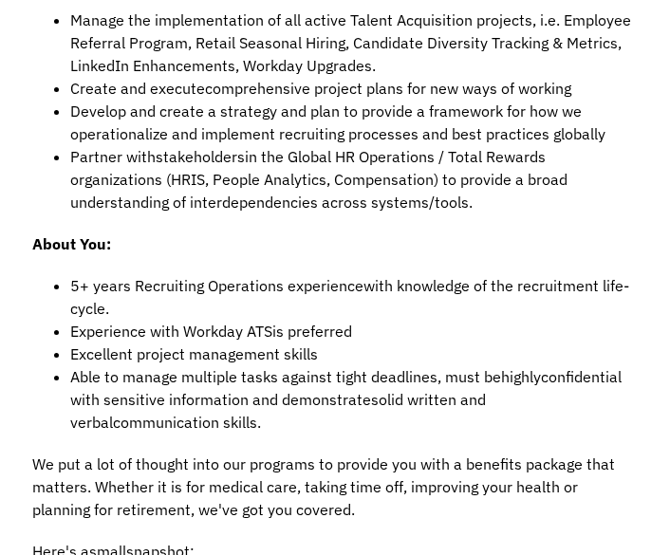
scroll to position [968, 0]
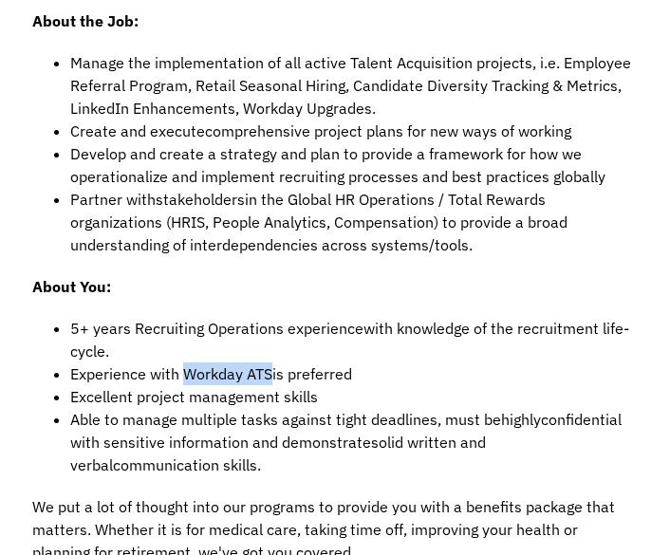
drag, startPoint x: 185, startPoint y: 327, endPoint x: 272, endPoint y: 321, distance: 87.5
click at [272, 363] on li "Experience with Workday ATS is preferred" at bounding box center [354, 374] width 568 height 23
click at [191, 275] on p "About You:" at bounding box center [335, 286] width 606 height 23
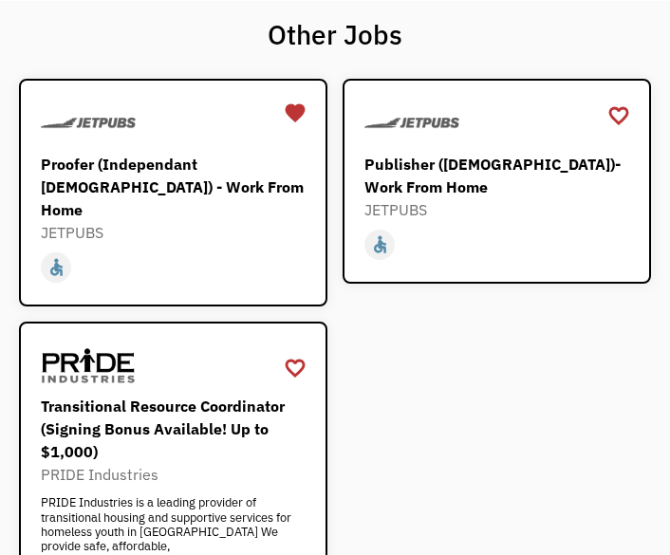
scroll to position [2118, 0]
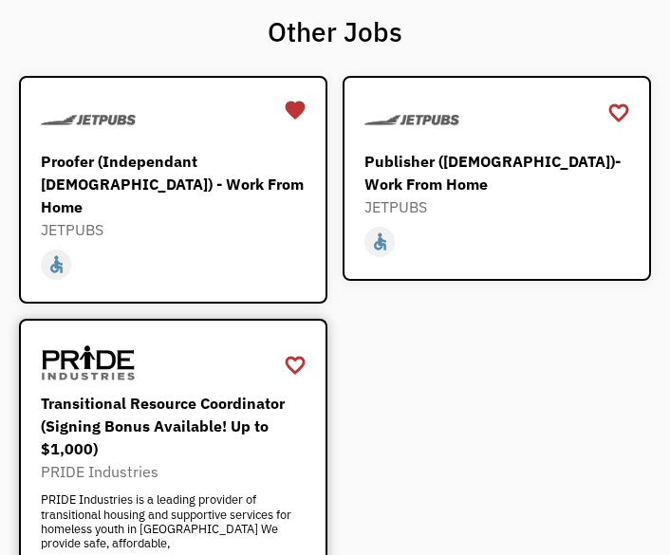
click at [197, 392] on div "Transitional Resource Coordinator (Signing Bonus Available! Up to $1,000)" at bounding box center [173, 426] width 265 height 68
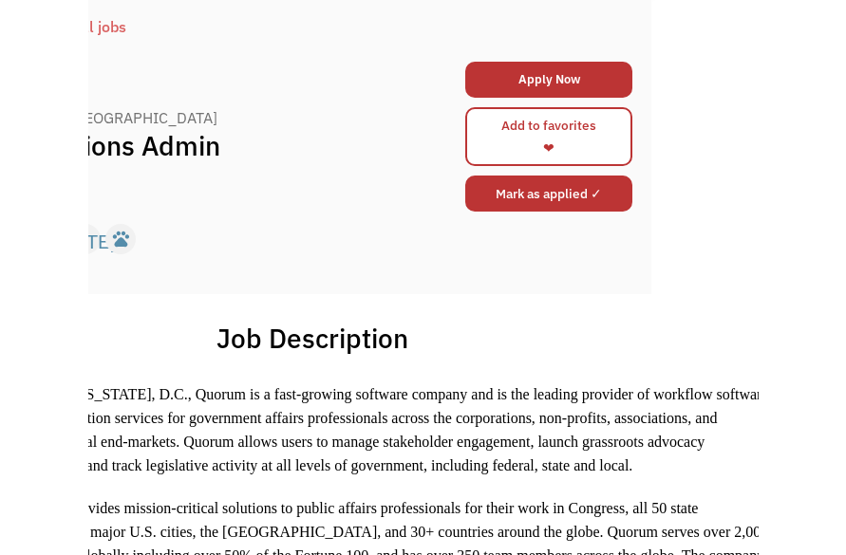
scroll to position [46, 107]
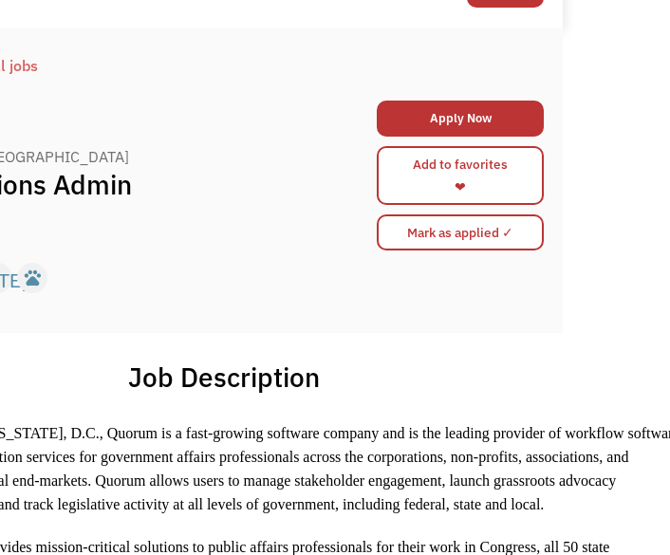
drag, startPoint x: 500, startPoint y: 239, endPoint x: 666, endPoint y: 188, distance: 173.9
click at [563, 188] on html "Congrats! You applied 68ee5bf34c2dd9782e1bf313 [EMAIL_ADDRESS][DOMAIN_NAME] Abi…" at bounding box center [228, 231] width 670 height 555
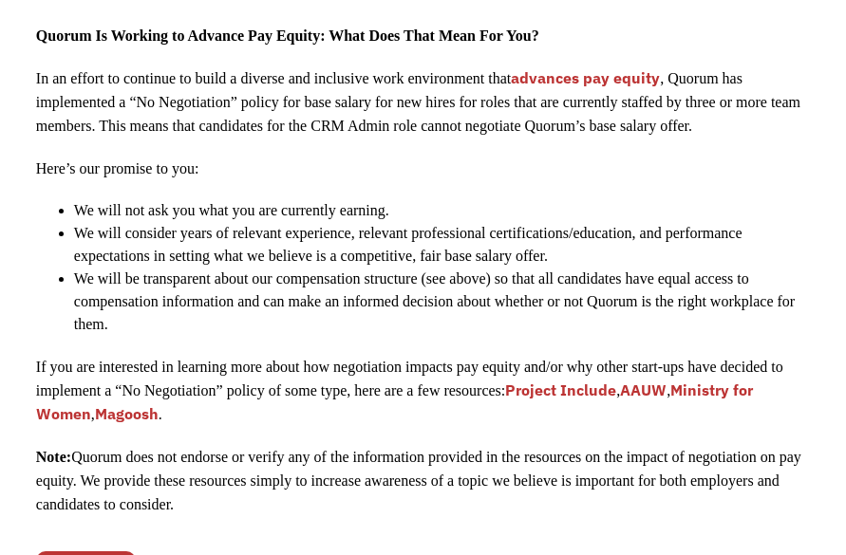
scroll to position [2740, 0]
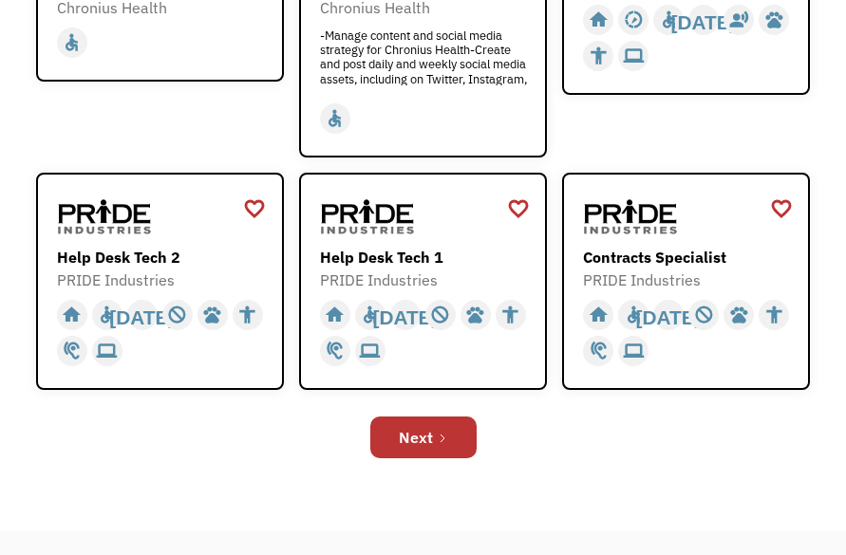
scroll to position [838, 0]
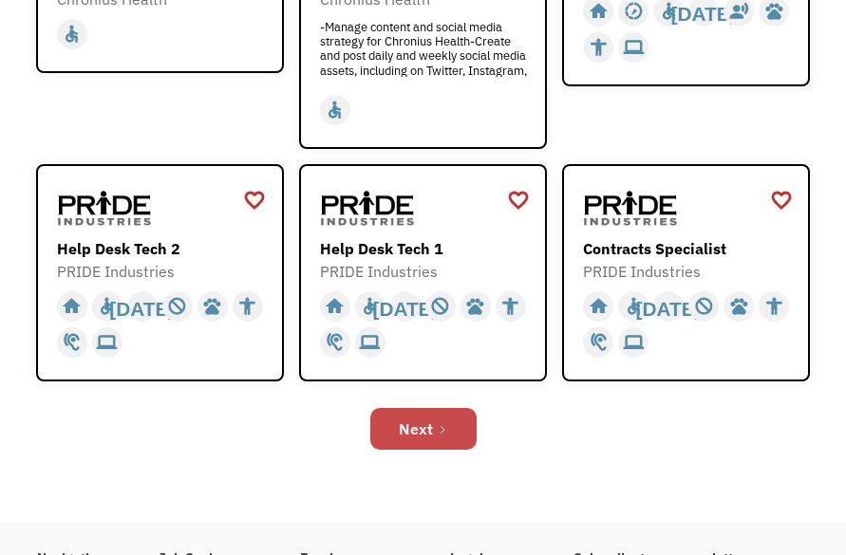
click at [399, 436] on div "Next" at bounding box center [416, 429] width 34 height 23
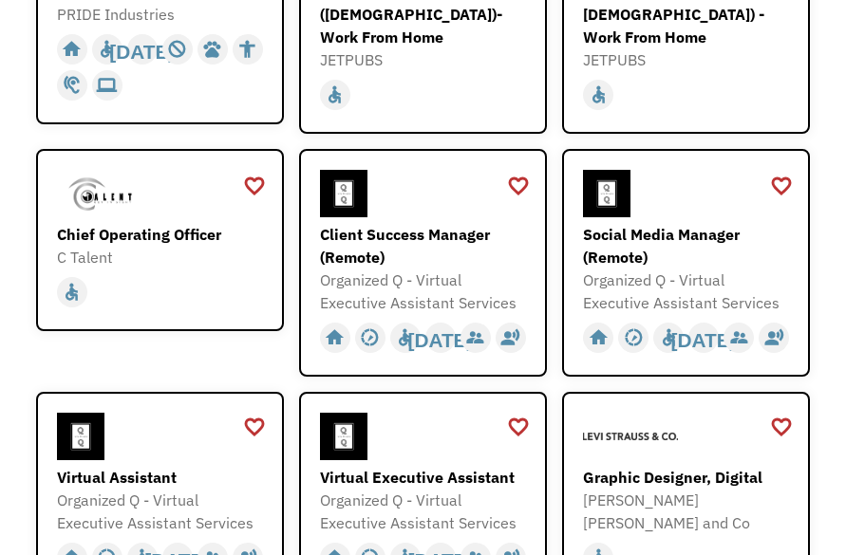
scroll to position [388, 0]
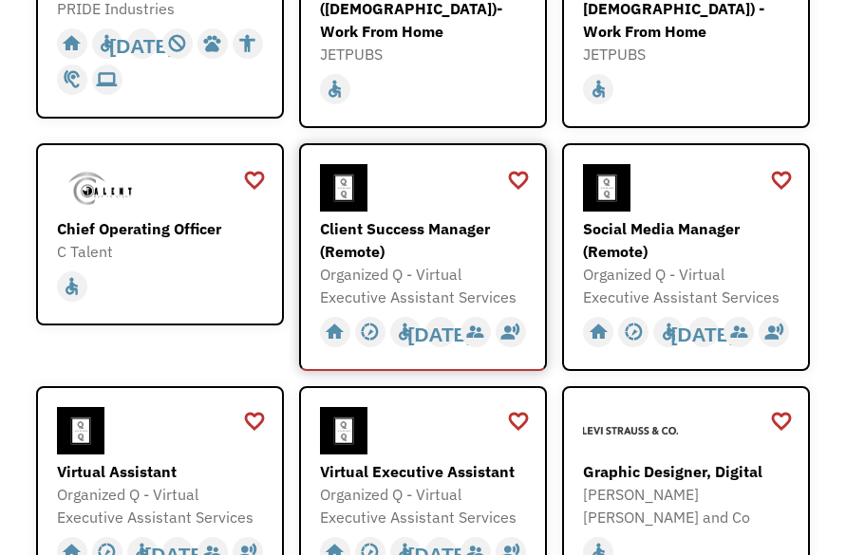
click at [451, 231] on div "Client Success Manager (Remote)" at bounding box center [425, 240] width 211 height 46
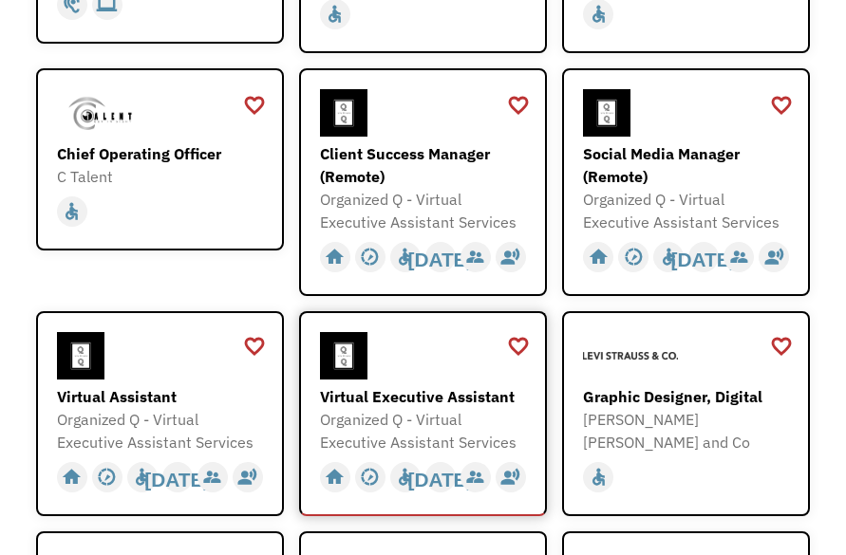
scroll to position [477, 0]
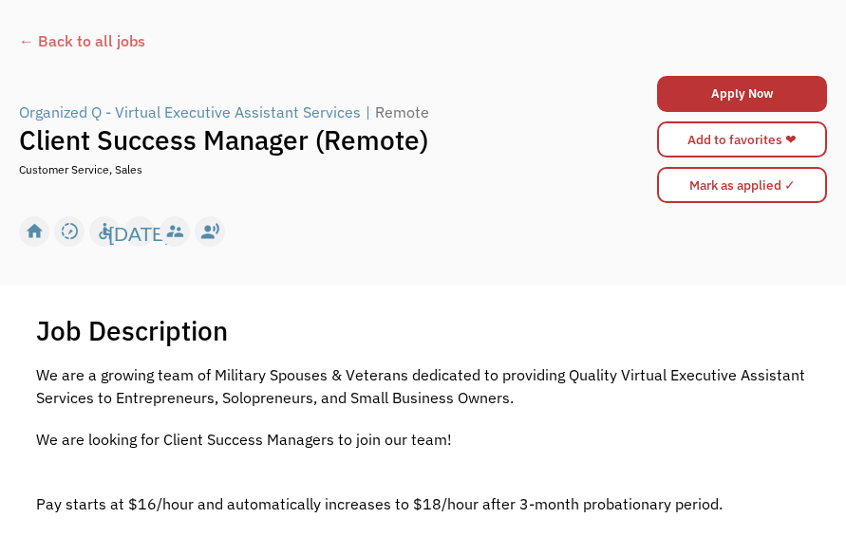
scroll to position [28, 0]
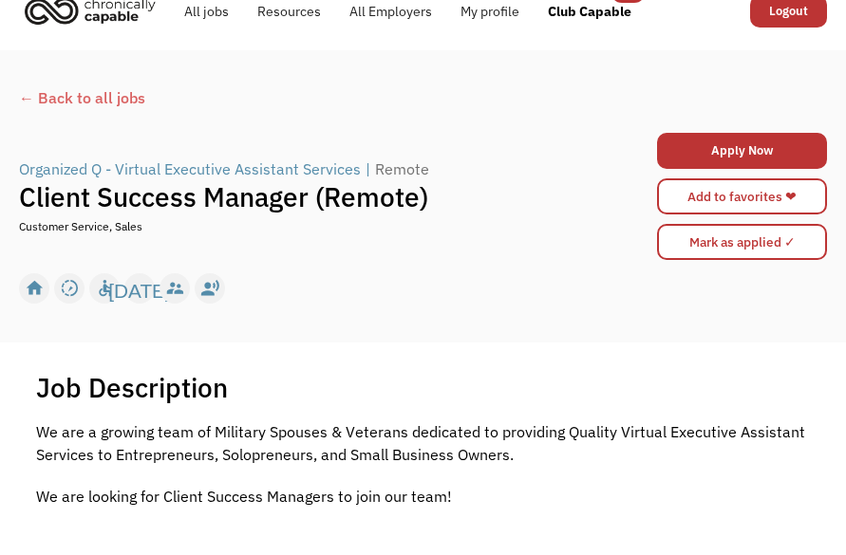
click at [54, 99] on div "← Back to all jobs" at bounding box center [423, 107] width 808 height 42
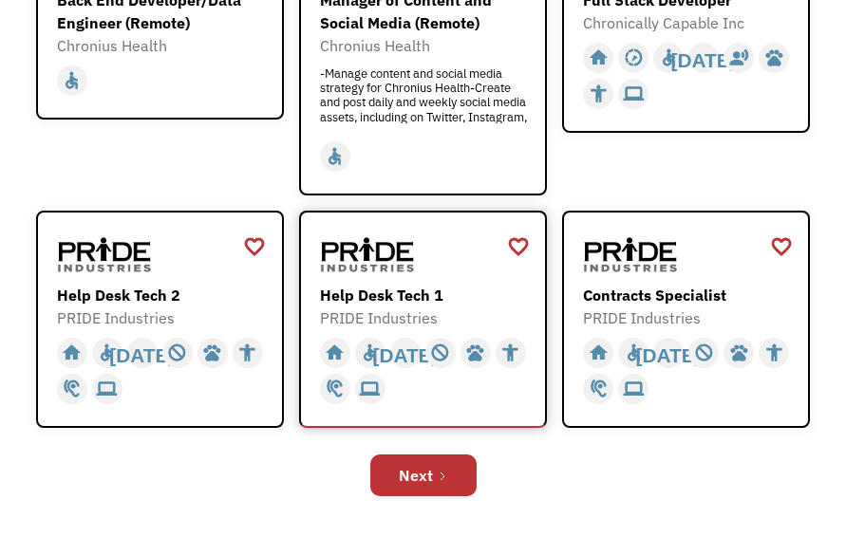
scroll to position [793, 0]
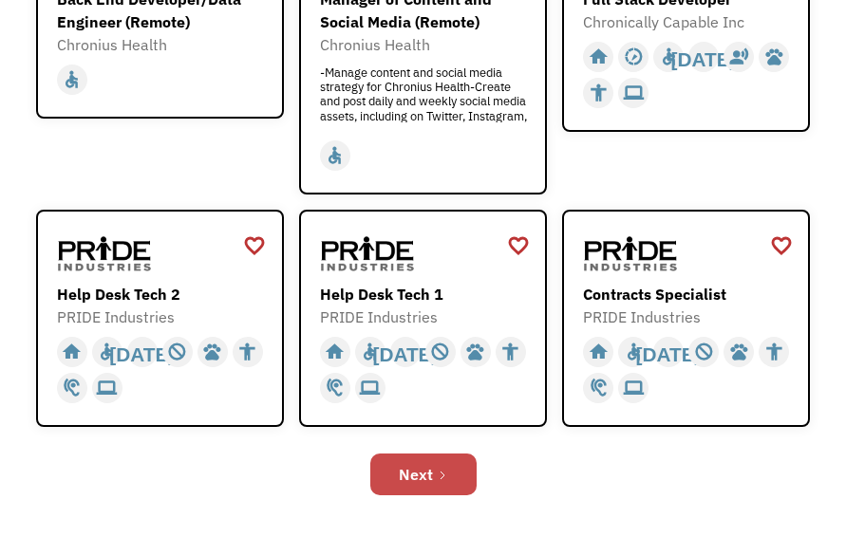
click at [406, 464] on div "Next" at bounding box center [416, 474] width 34 height 23
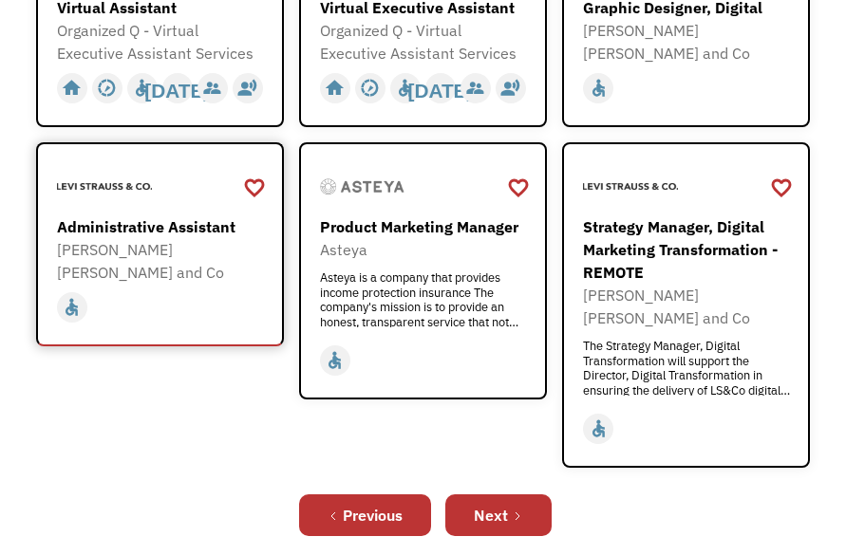
scroll to position [866, 0]
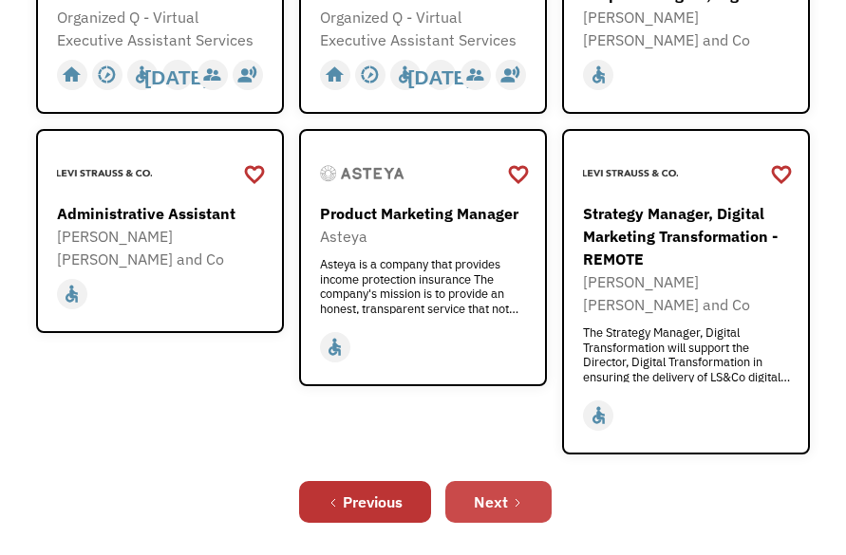
click at [524, 481] on link "Next" at bounding box center [498, 502] width 106 height 42
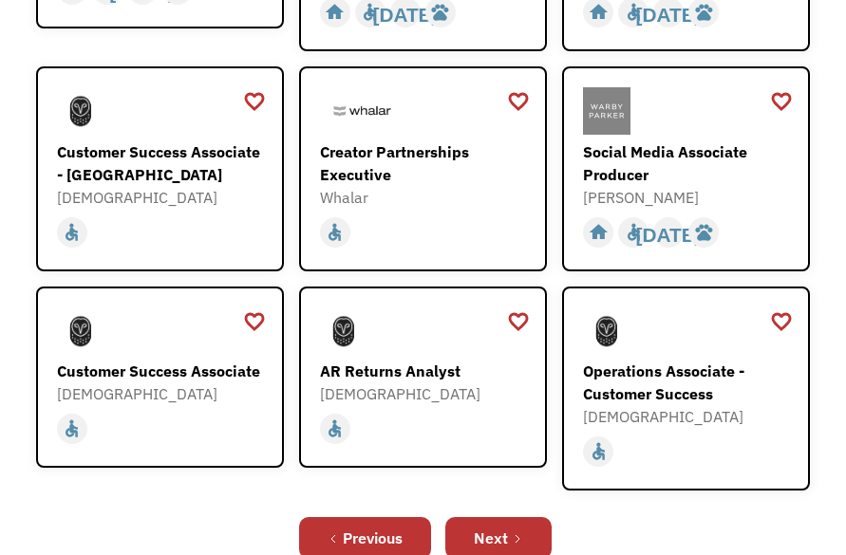
scroll to position [785, 0]
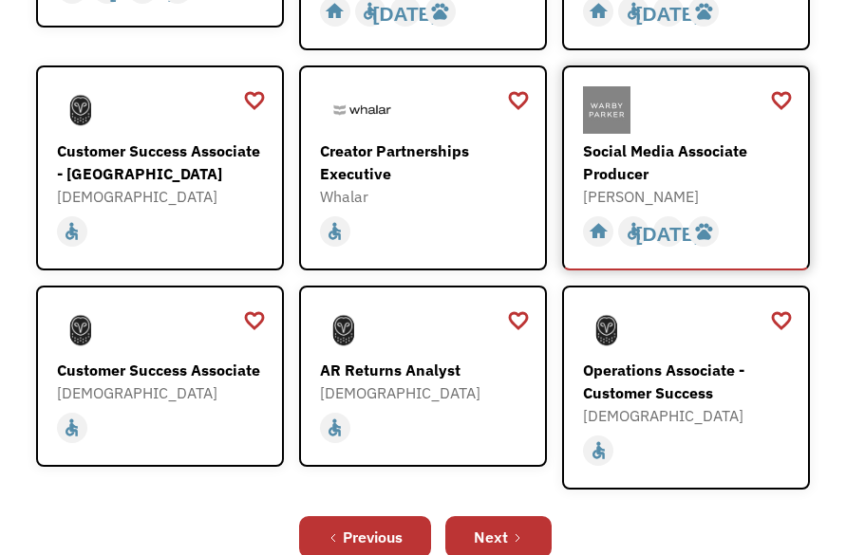
click at [673, 140] on div "Social Media Associate Producer" at bounding box center [688, 163] width 211 height 46
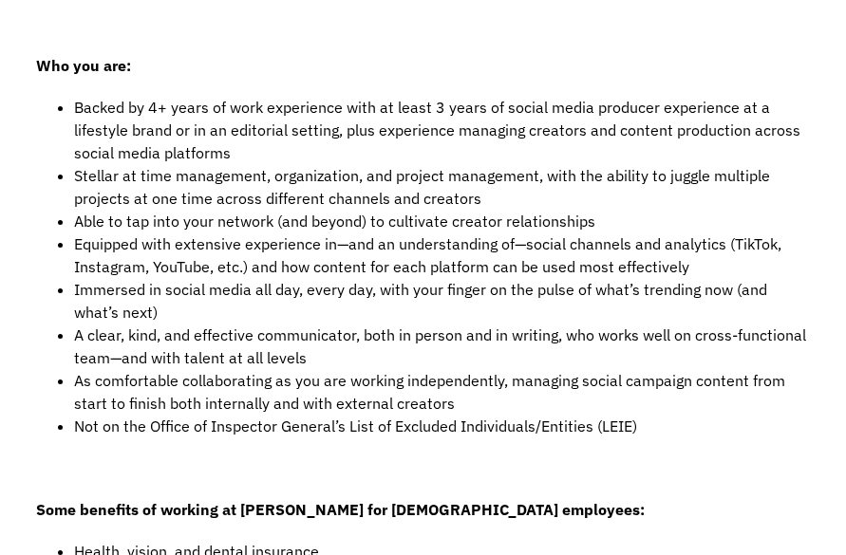
scroll to position [1144, 0]
